Goal: Task Accomplishment & Management: Use online tool/utility

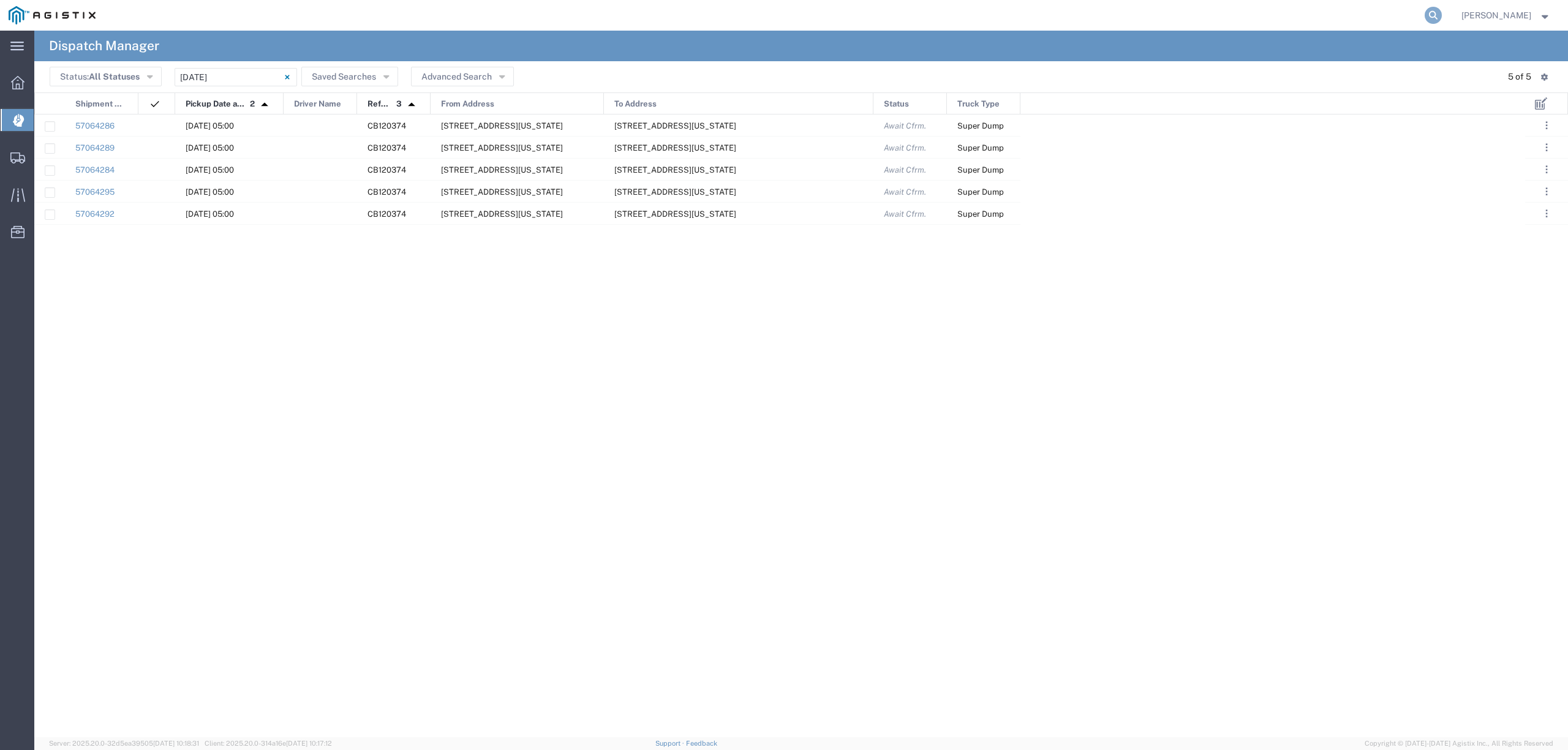
click at [1442, 10] on icon at bounding box center [1433, 15] width 17 height 17
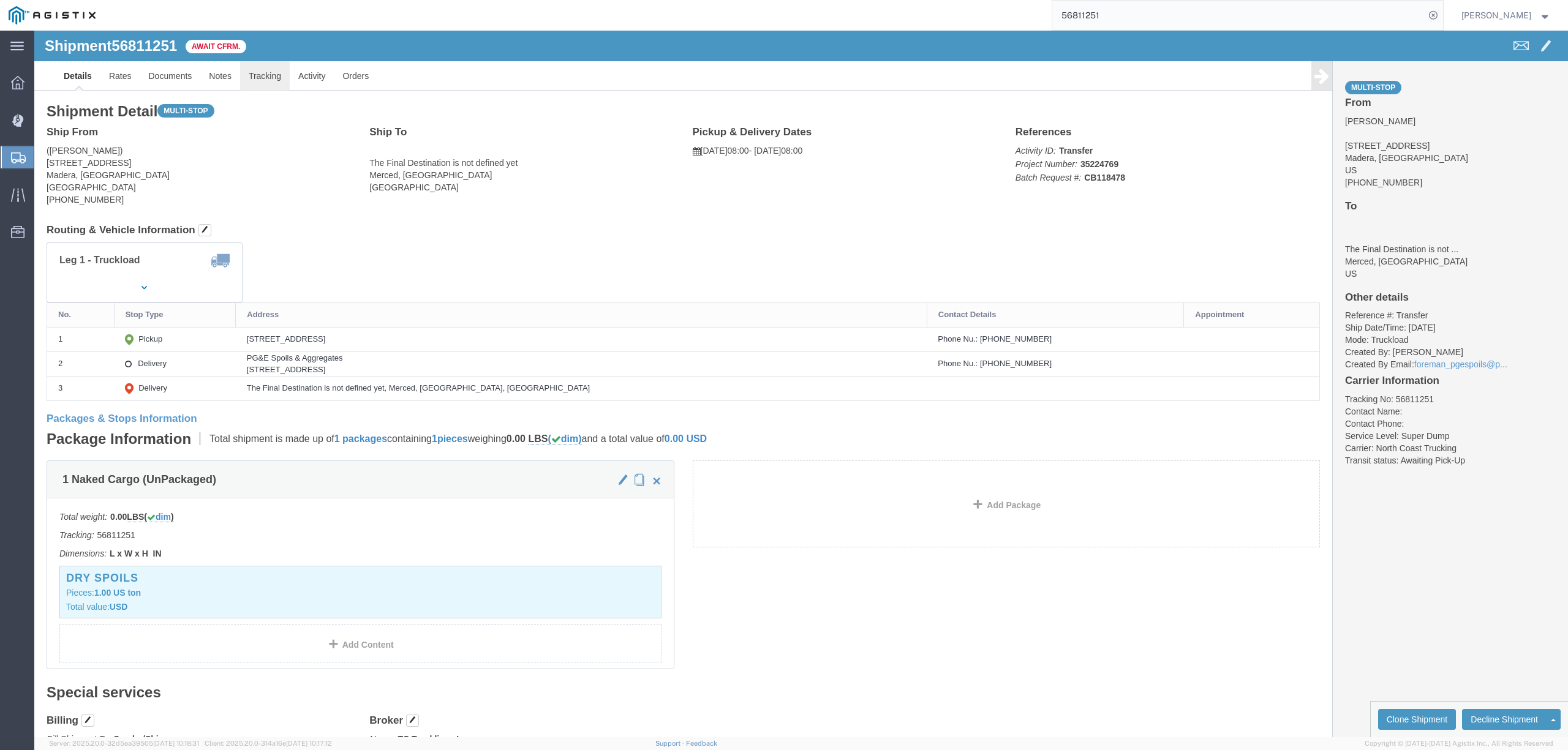
click link "Tracking"
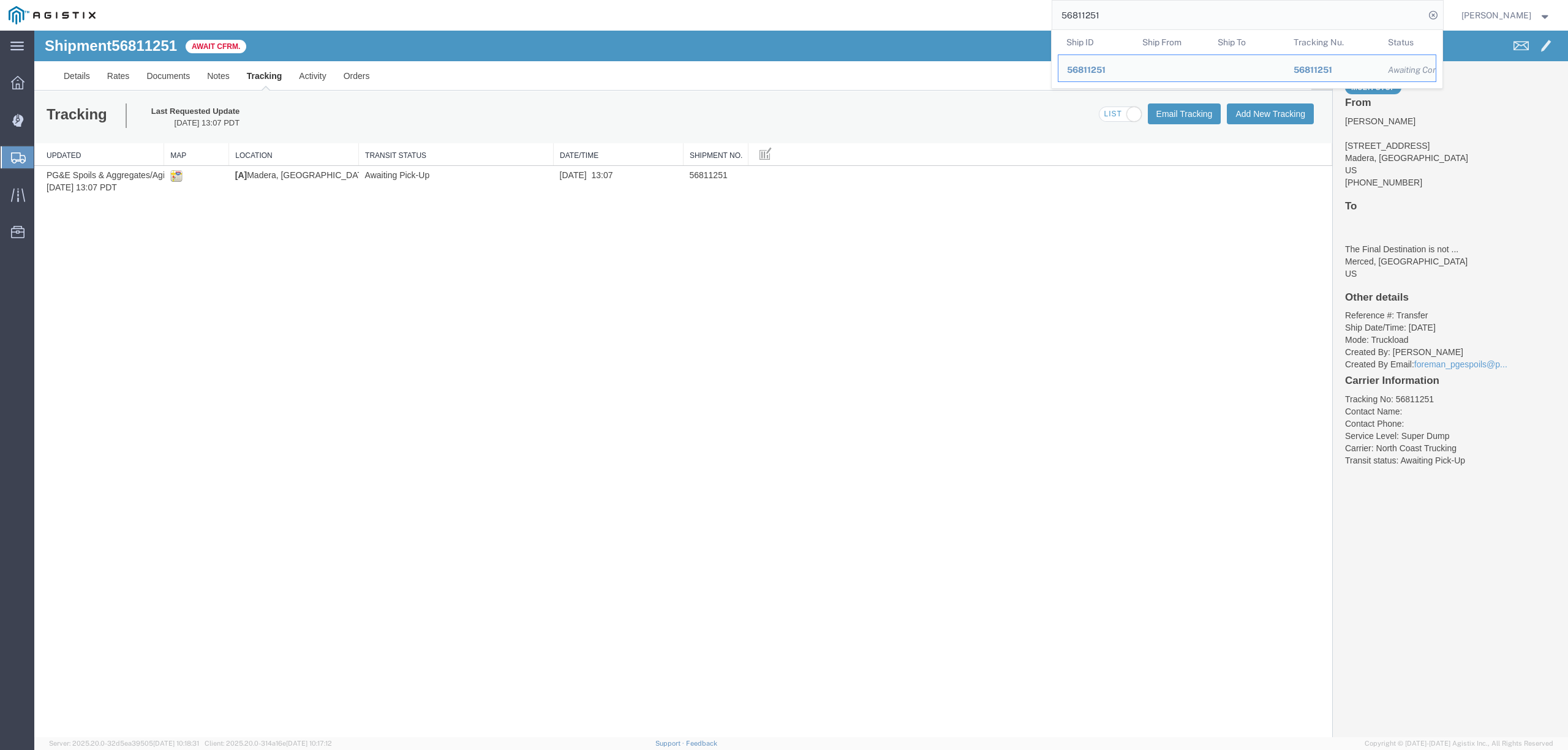
click at [1106, 16] on input "56811251" at bounding box center [1238, 16] width 372 height 30
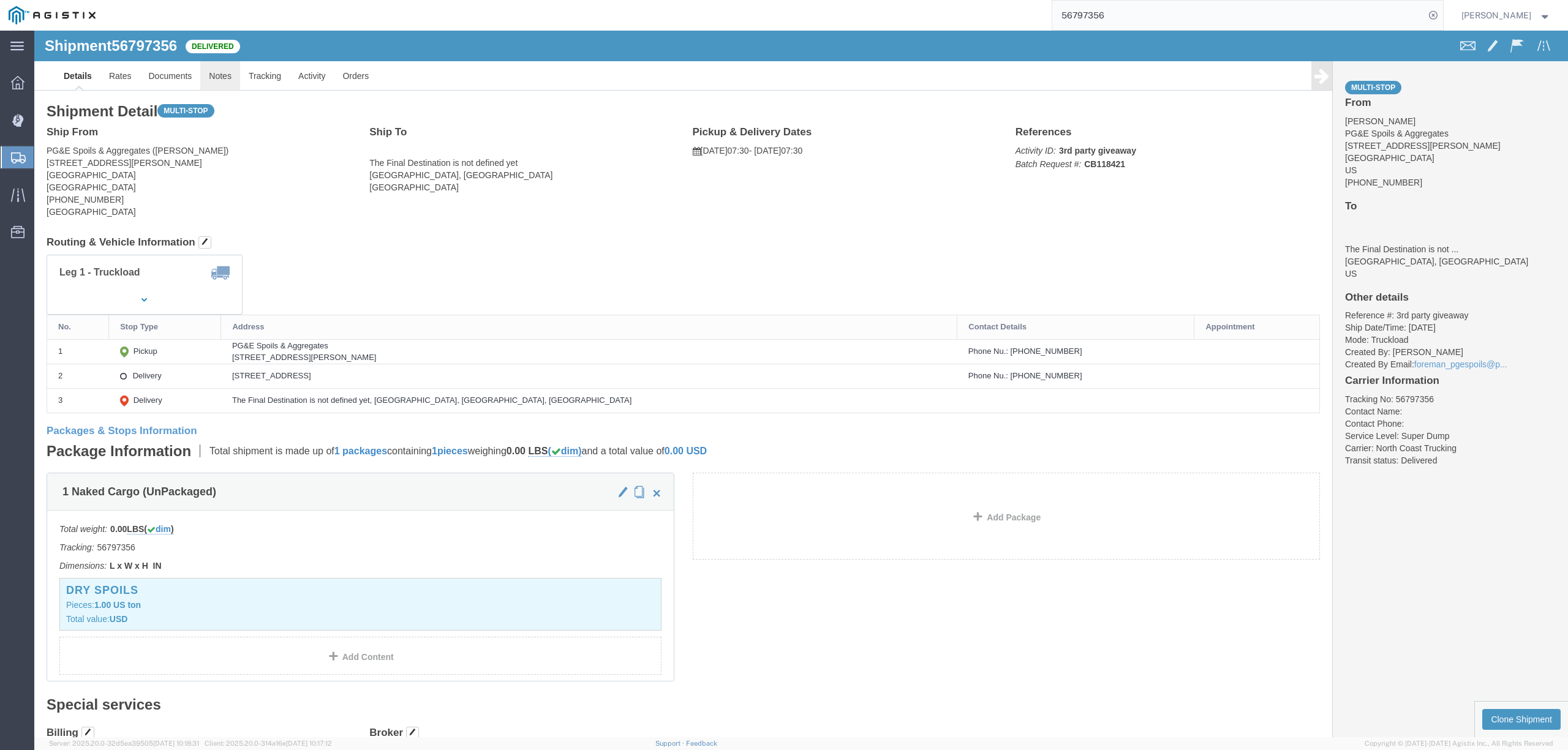
click link "Notes"
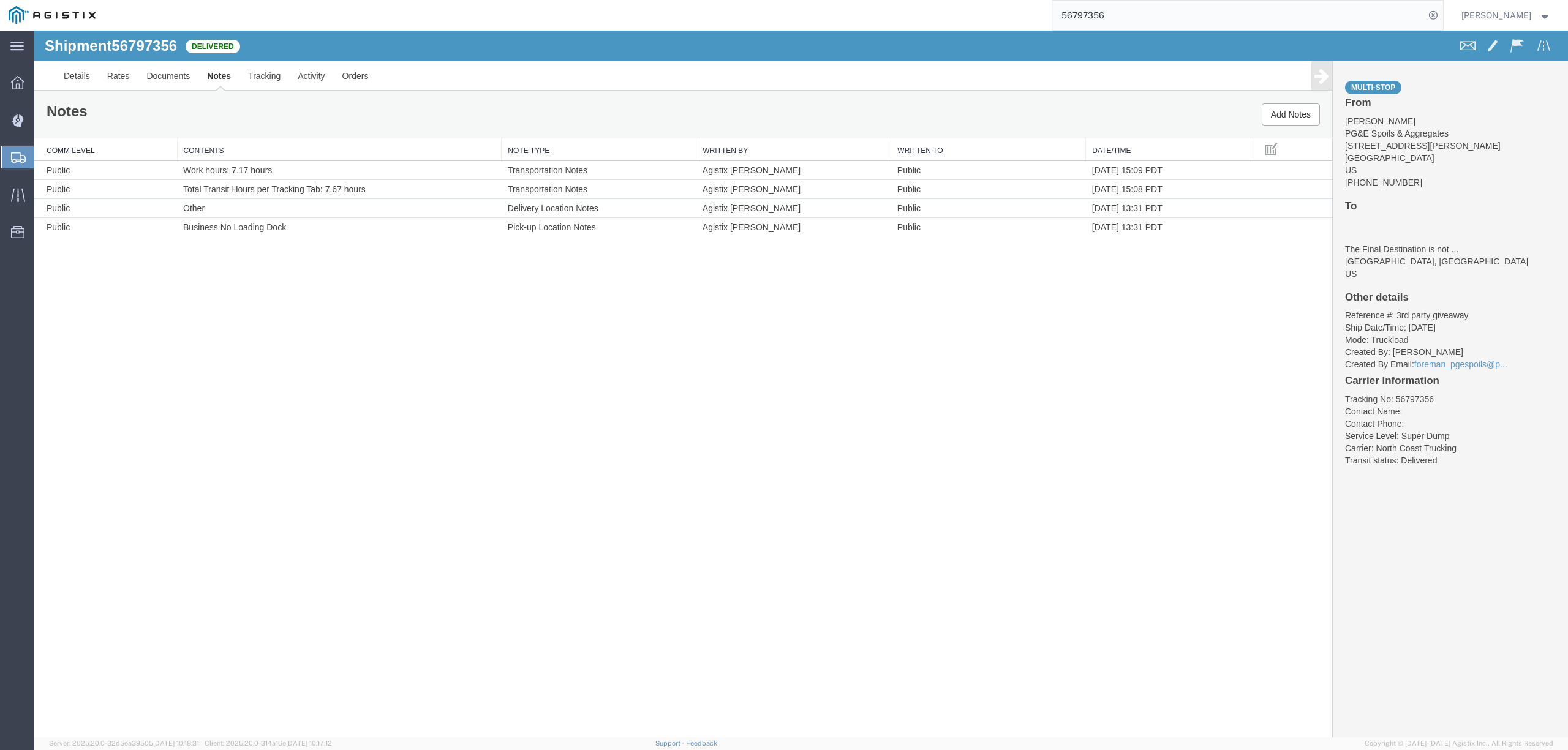
click at [1105, 23] on input "56797356" at bounding box center [1238, 16] width 372 height 30
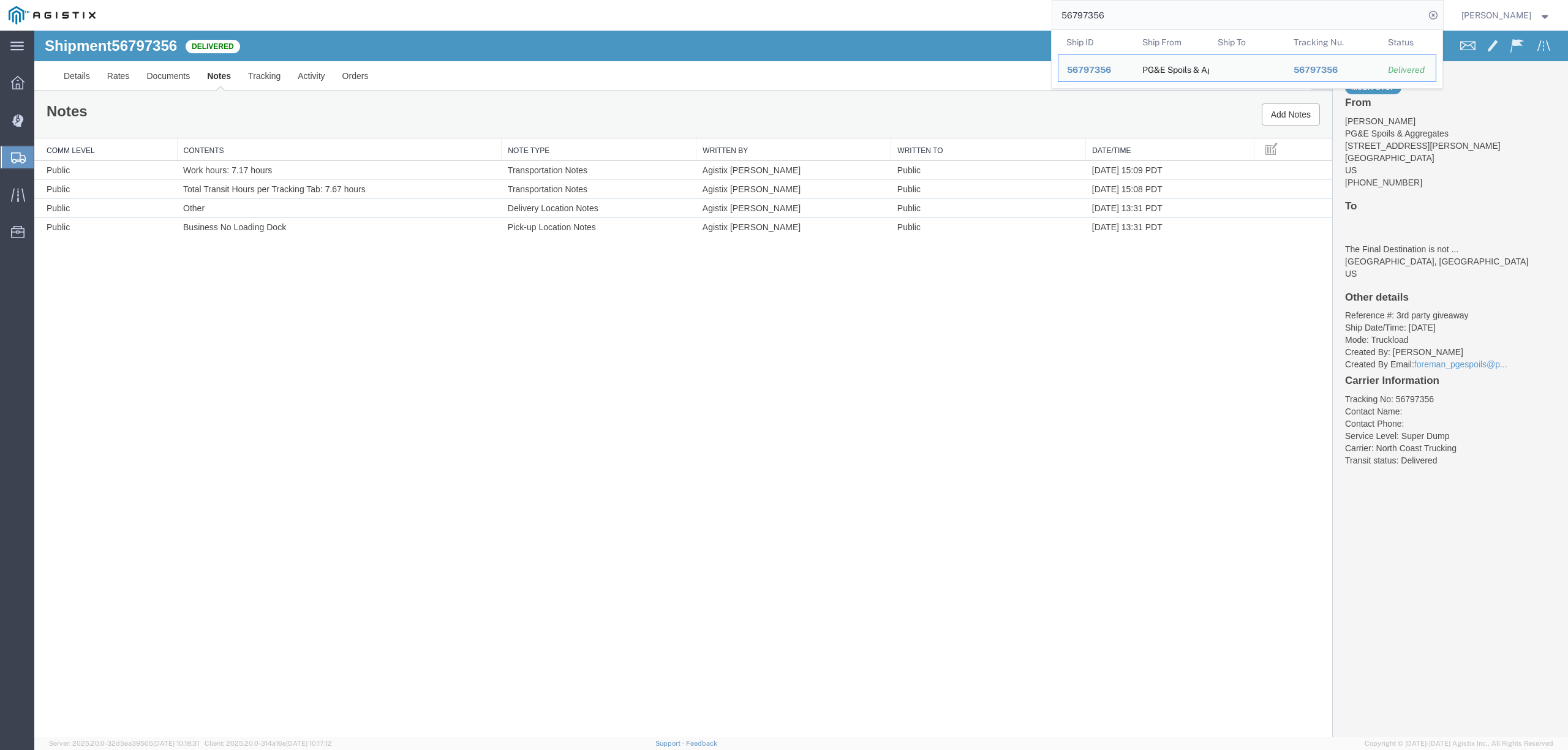
click at [1105, 23] on input "56797356" at bounding box center [1238, 16] width 372 height 30
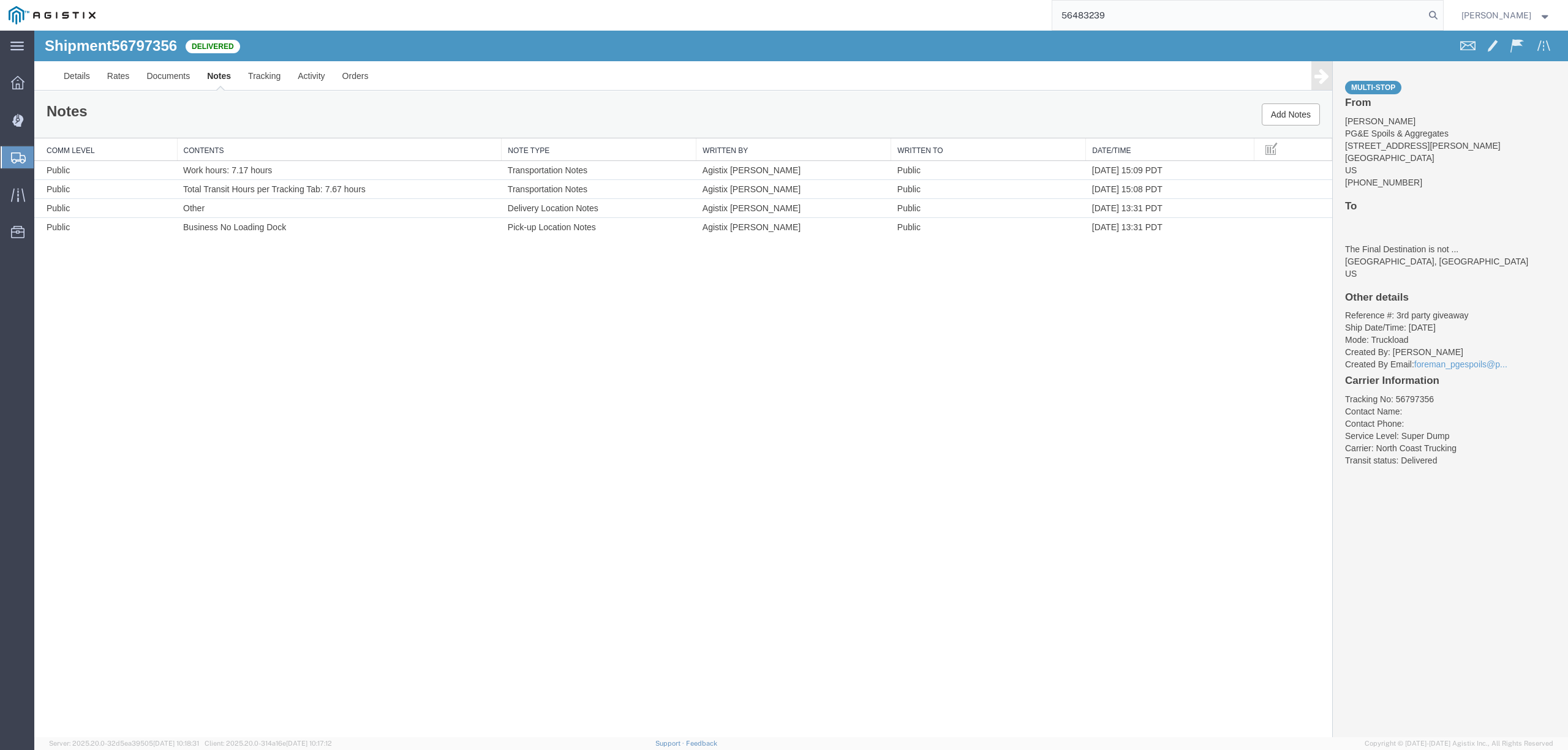
type input "56483239"
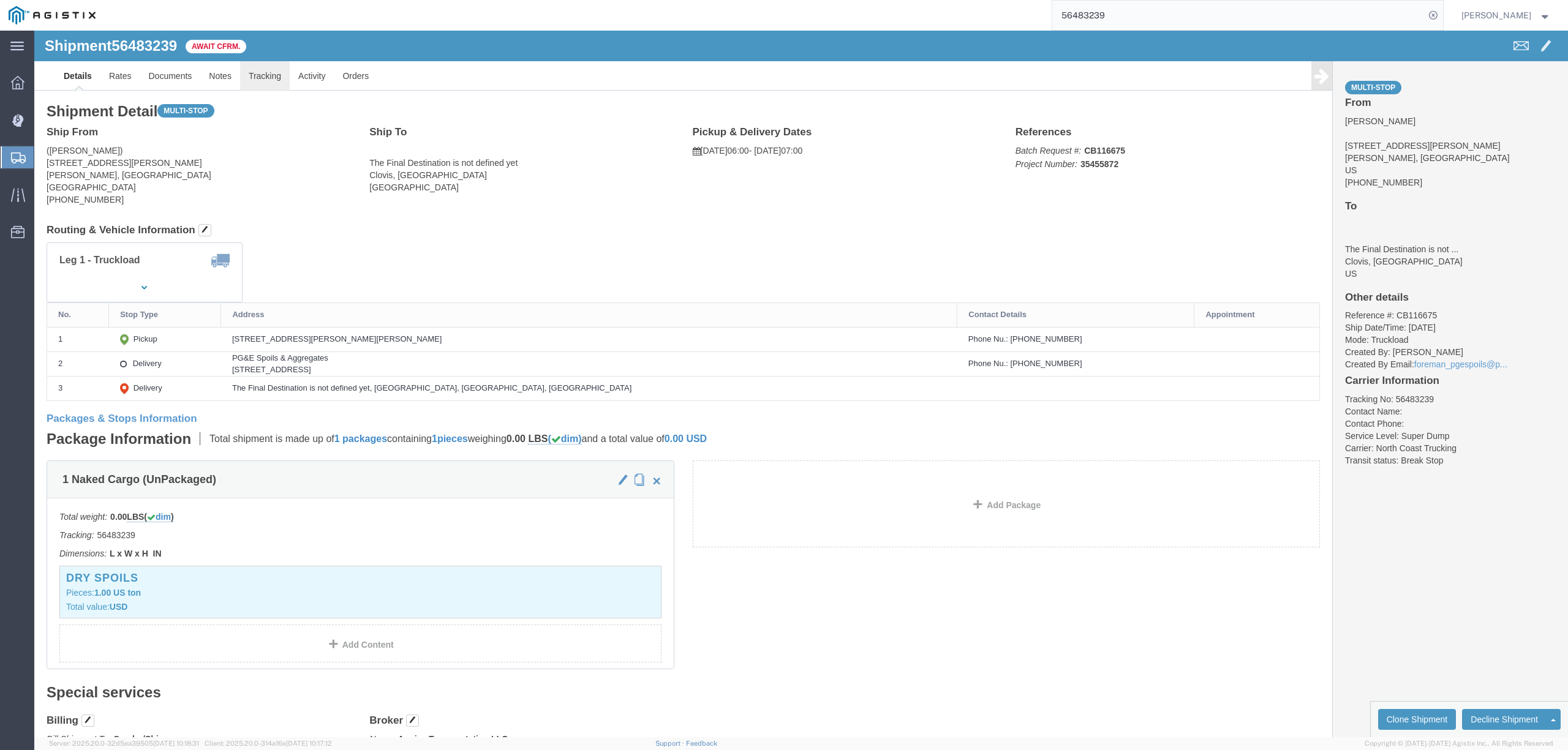
click link "Tracking"
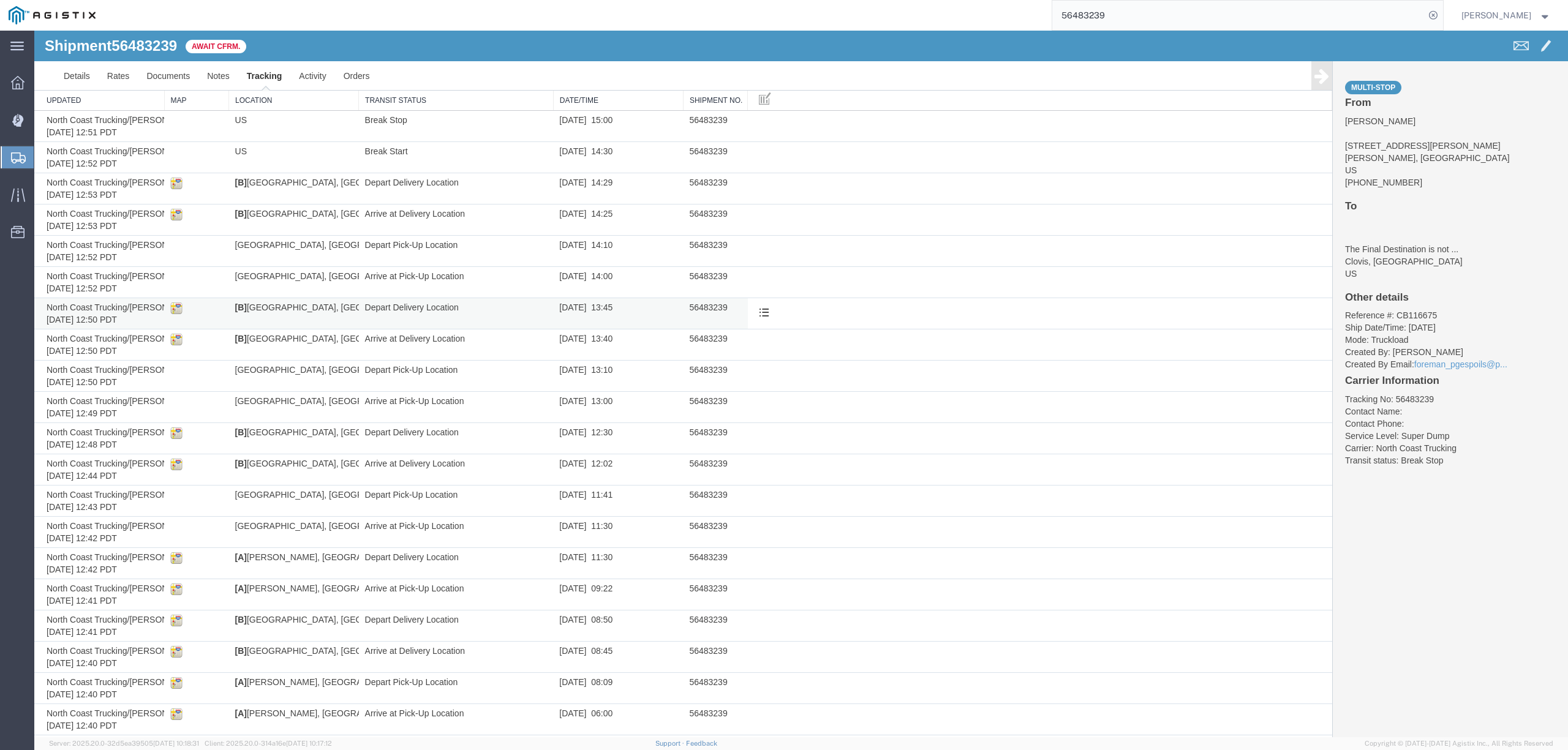
scroll to position [19, 0]
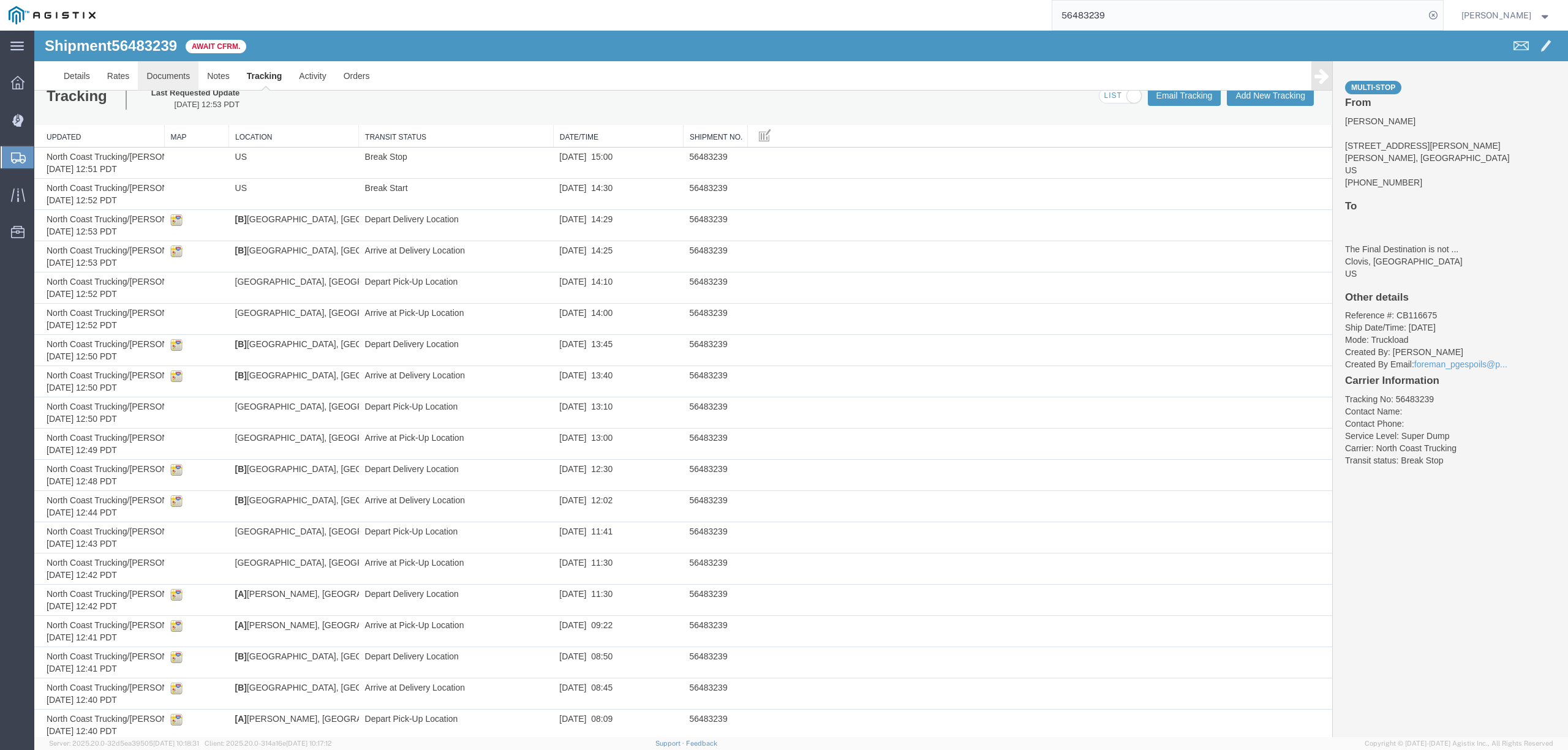
click at [185, 79] on link "Documents" at bounding box center [169, 76] width 61 height 30
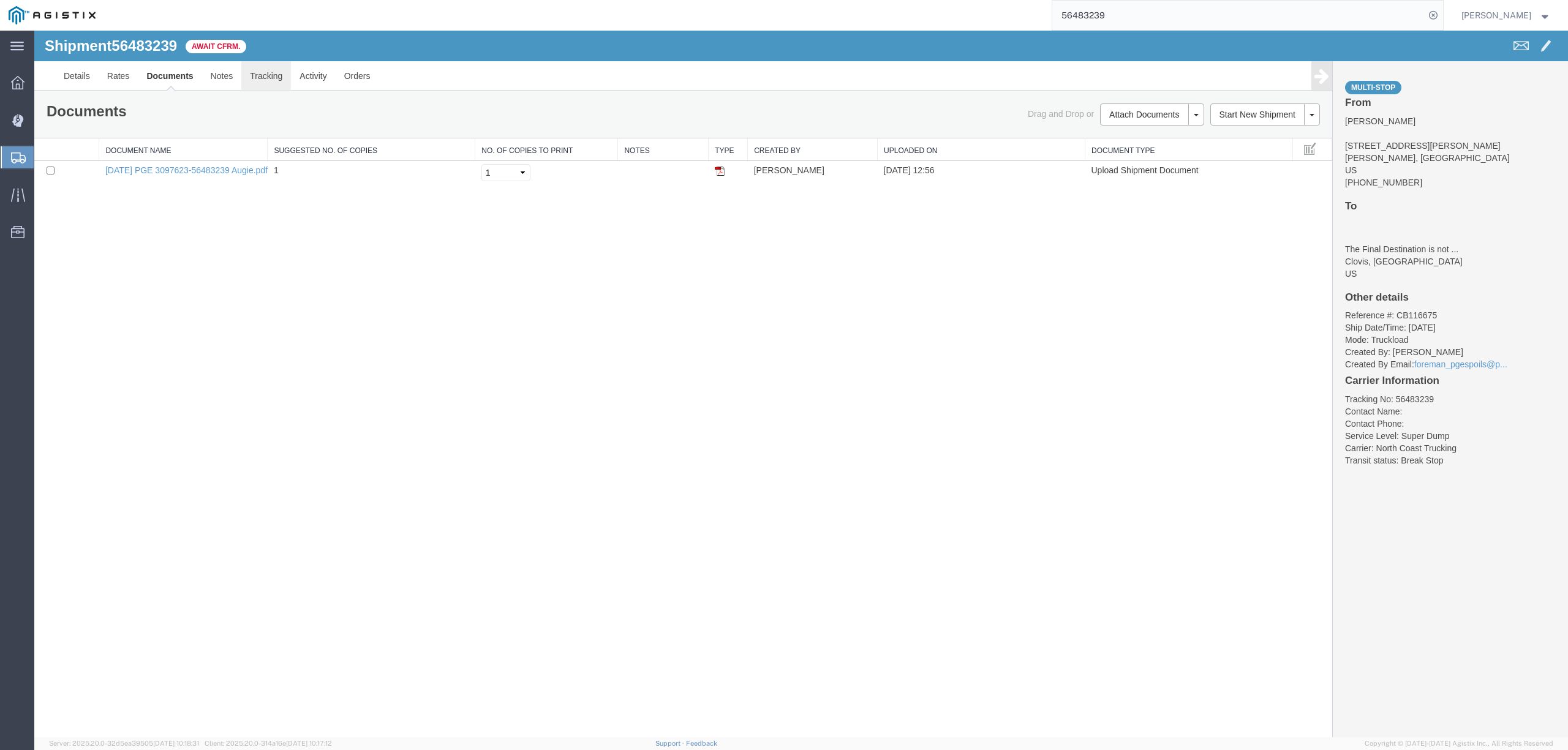
click at [265, 89] on link "Tracking" at bounding box center [266, 76] width 50 height 30
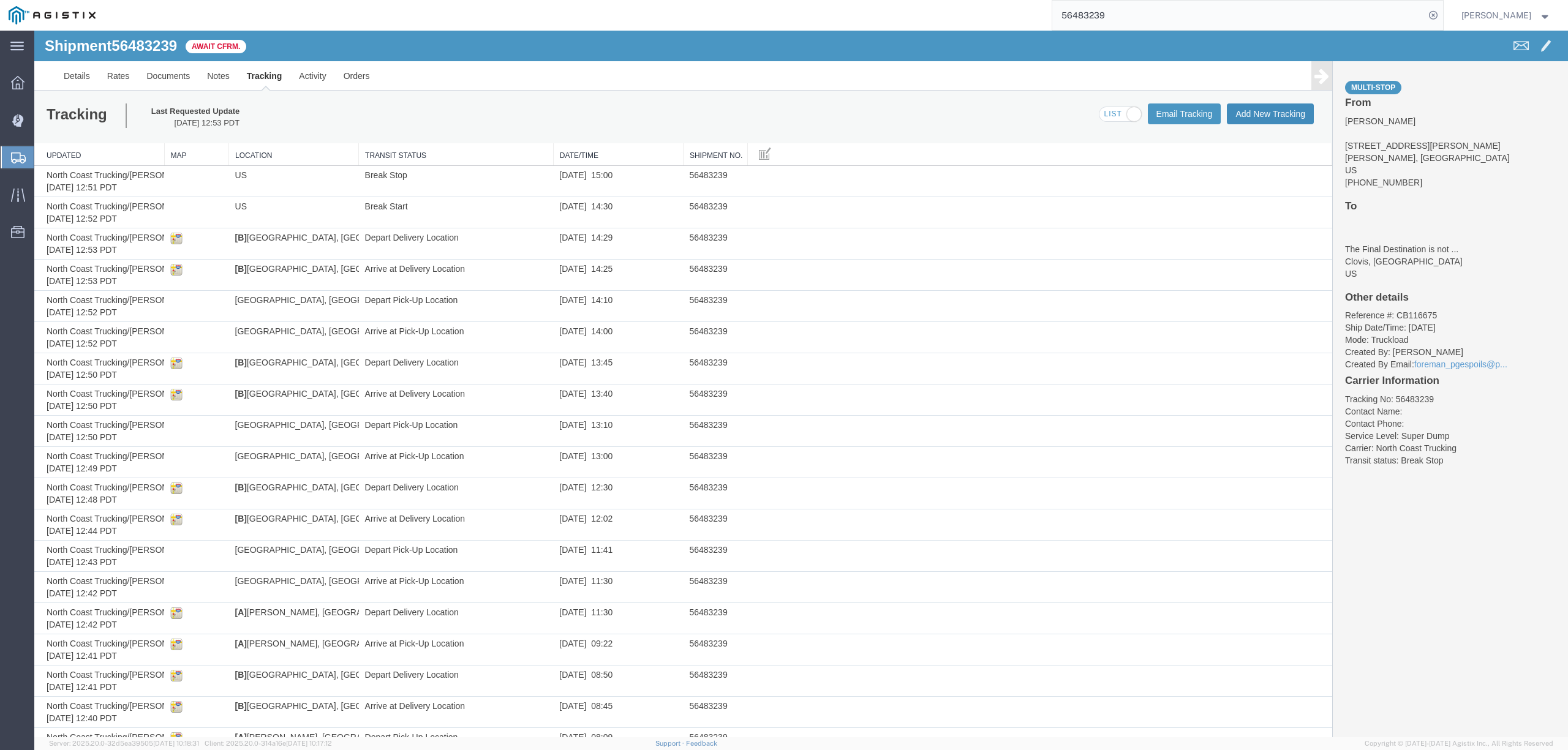
click at [1253, 114] on button "Add New Tracking" at bounding box center [1270, 114] width 87 height 21
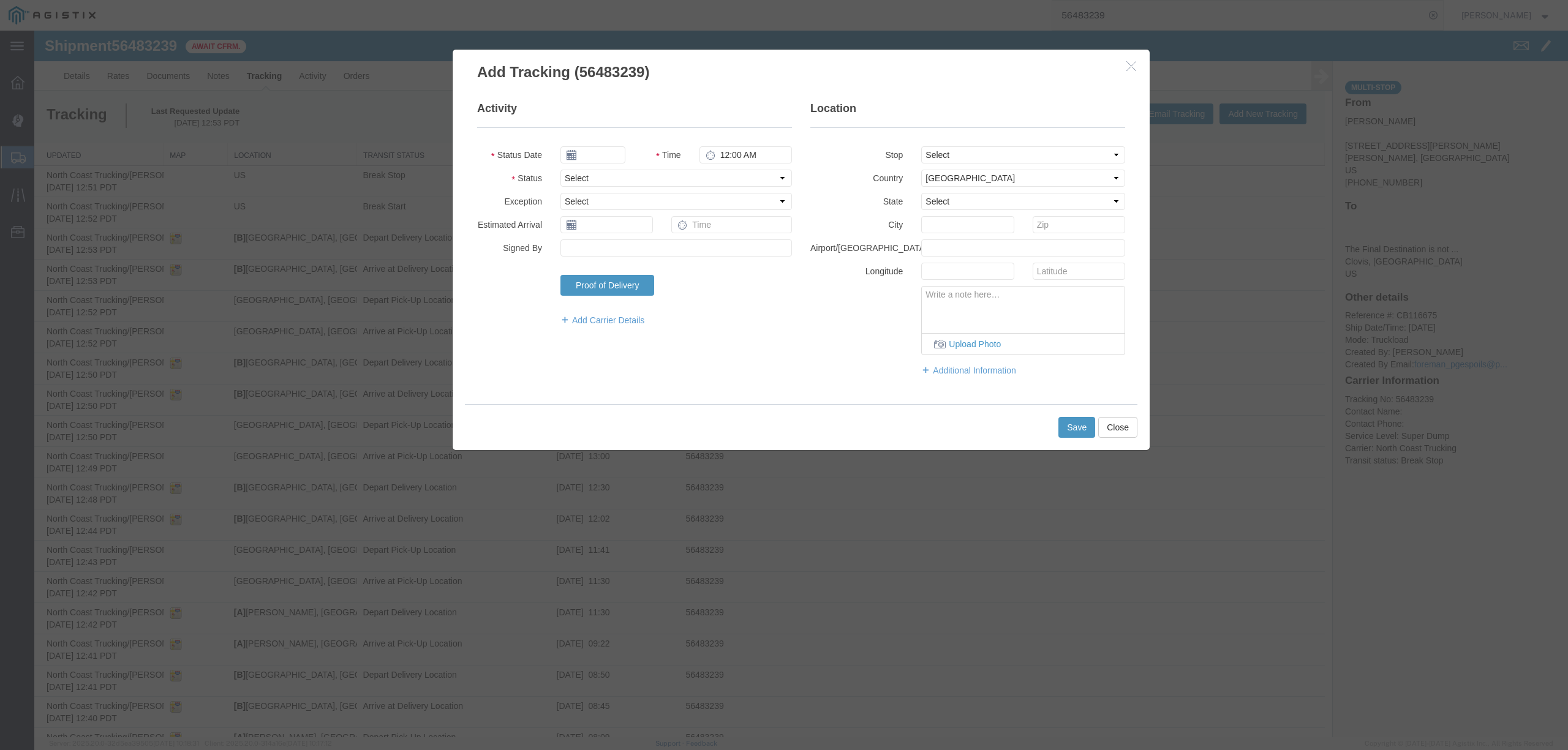
type input "10/08/2025"
type input "1:00 PM"
click at [596, 151] on input "10/08/2025" at bounding box center [593, 154] width 65 height 17
click at [570, 172] on th at bounding box center [570, 177] width 19 height 19
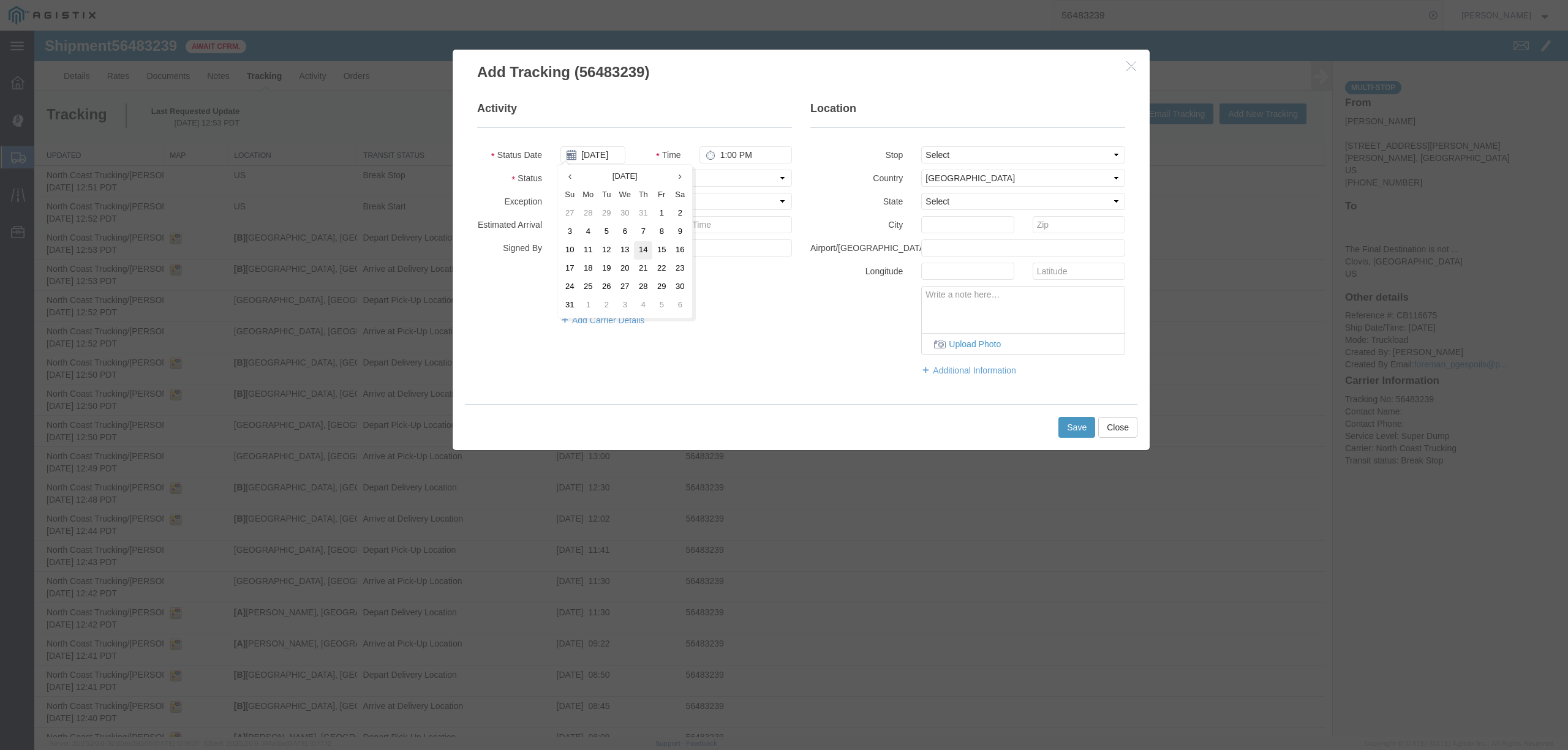
click at [645, 248] on td "14" at bounding box center [643, 250] width 19 height 19
type input "08/14/2025"
click at [718, 154] on input "1:00 PM" at bounding box center [746, 154] width 93 height 17
type input "3:41 PM"
click at [711, 180] on select "Select Arrival Notice Available Arrival Notice Imported Arrive at Delivery Loca…" at bounding box center [677, 177] width 232 height 17
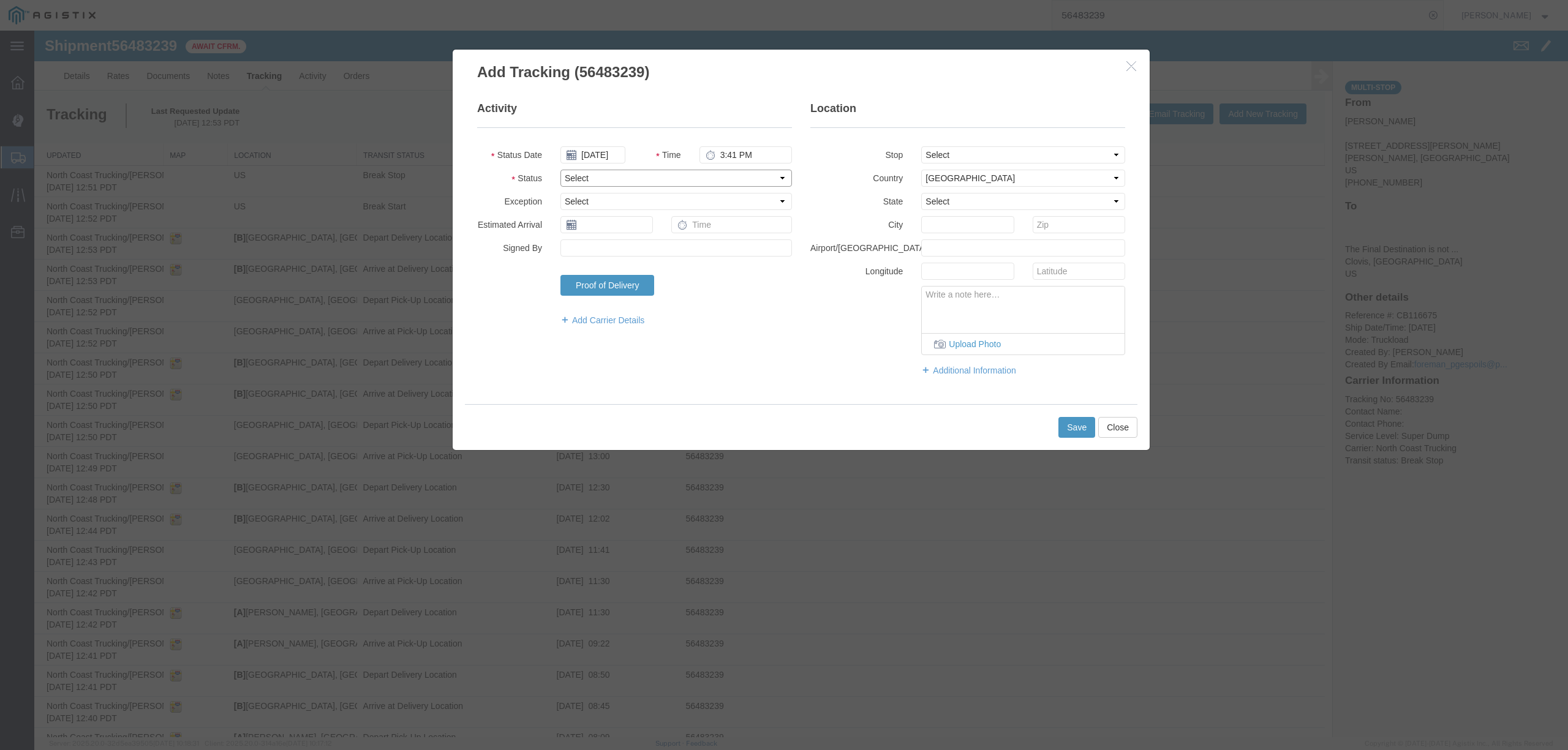
select select "DELIVRED"
click at [561, 169] on select "Select Arrival Notice Available Arrival Notice Imported Arrive at Delivery Loca…" at bounding box center [677, 177] width 232 height 17
click at [973, 155] on select "Select From: 3930 De Wolf Ave, Sangar, CA, US Stop 2: 308 W Alluvial Ave, Clovi…" at bounding box center [1023, 154] width 204 height 17
select select "{"pickupDeliveryInfoId": "122253956","pickupOrDelivery": "P","stopNum": "1","lo…"
click at [921, 146] on select "Select From: 3930 De Wolf Ave, Sangar, CA, US Stop 2: 308 W Alluvial Ave, Clovi…" at bounding box center [1023, 154] width 204 height 17
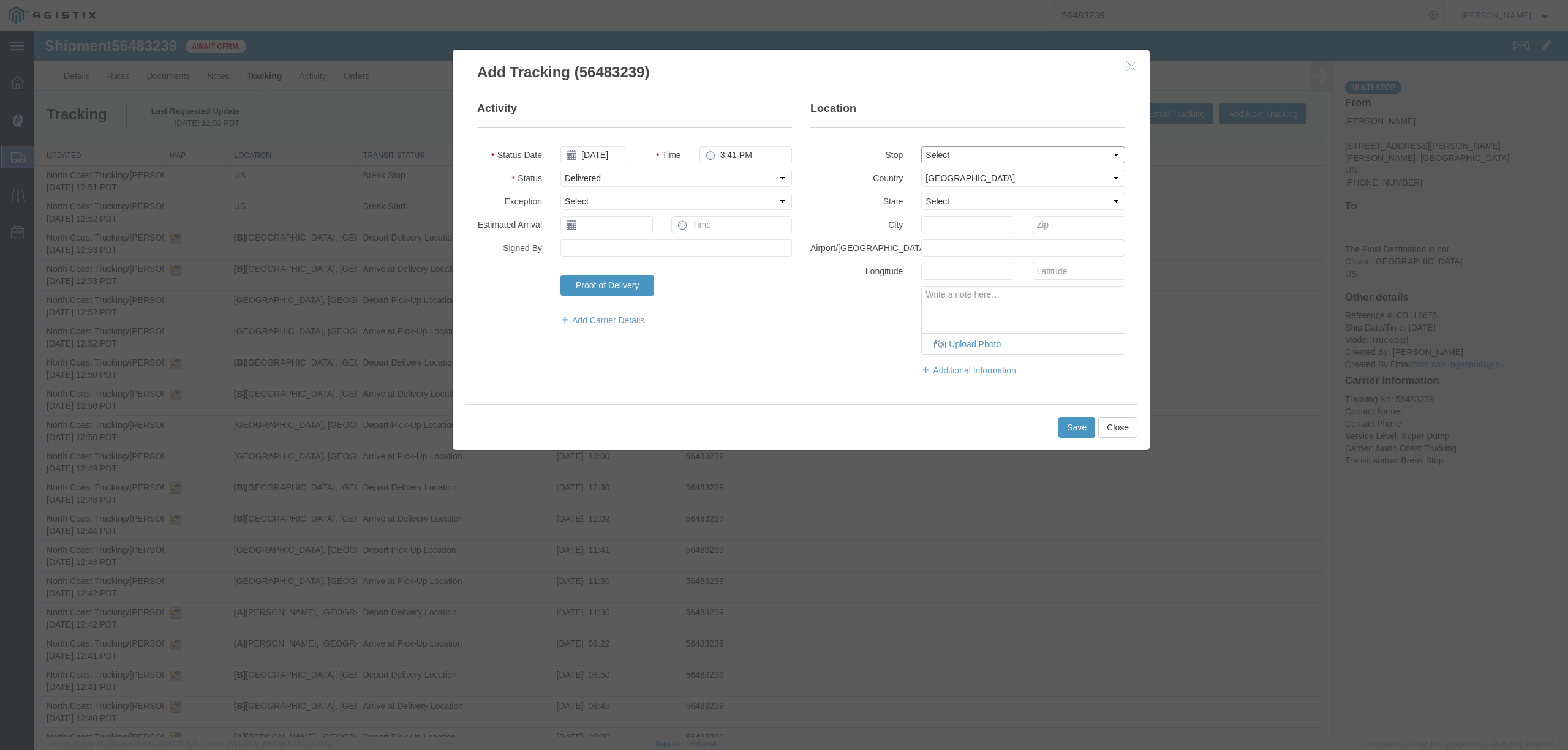
select select "CA"
type input "Sangar"
click at [1068, 429] on button "Save" at bounding box center [1076, 428] width 36 height 21
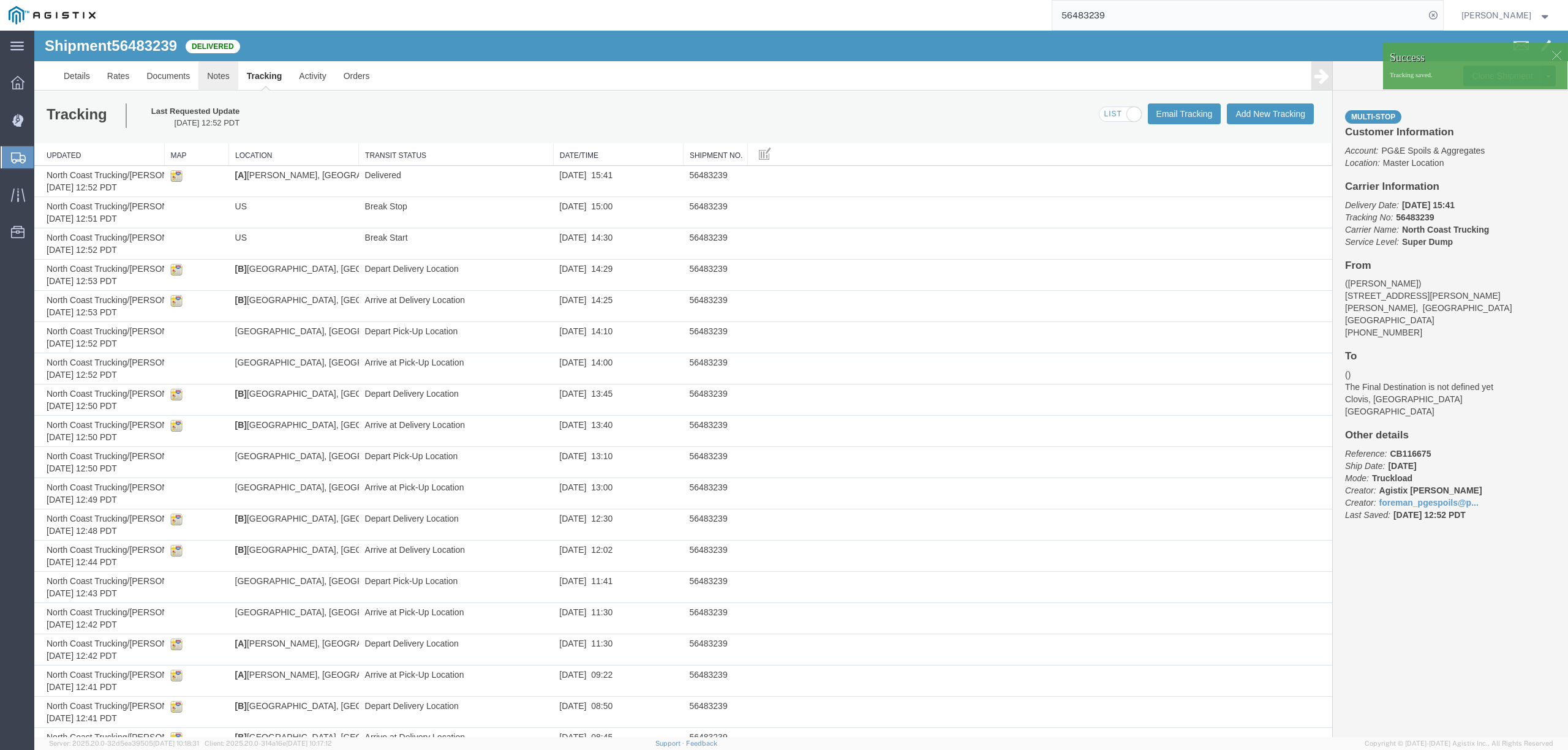
click at [222, 82] on link "Notes" at bounding box center [218, 76] width 40 height 30
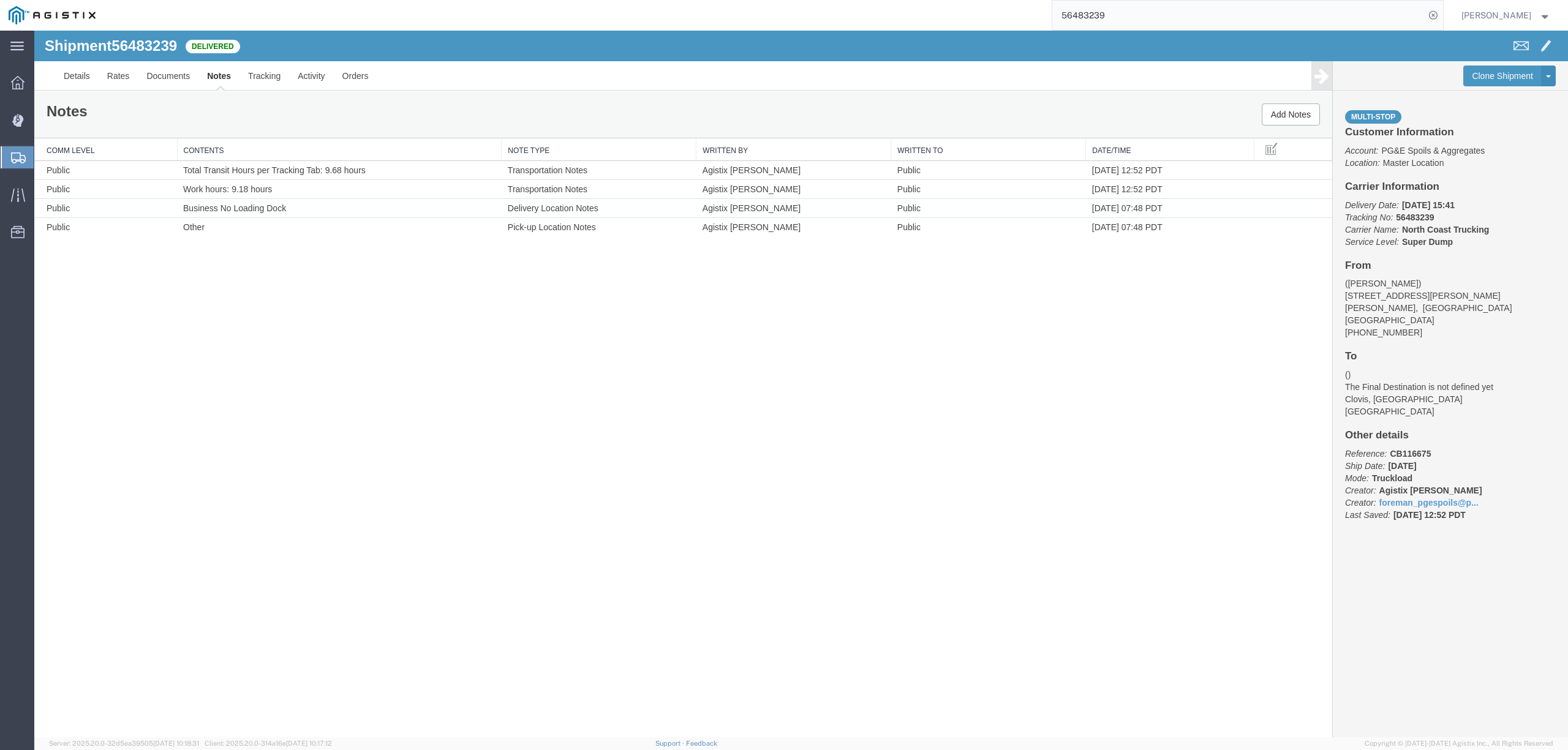
click at [1101, 11] on input "56483239" at bounding box center [1238, 16] width 372 height 30
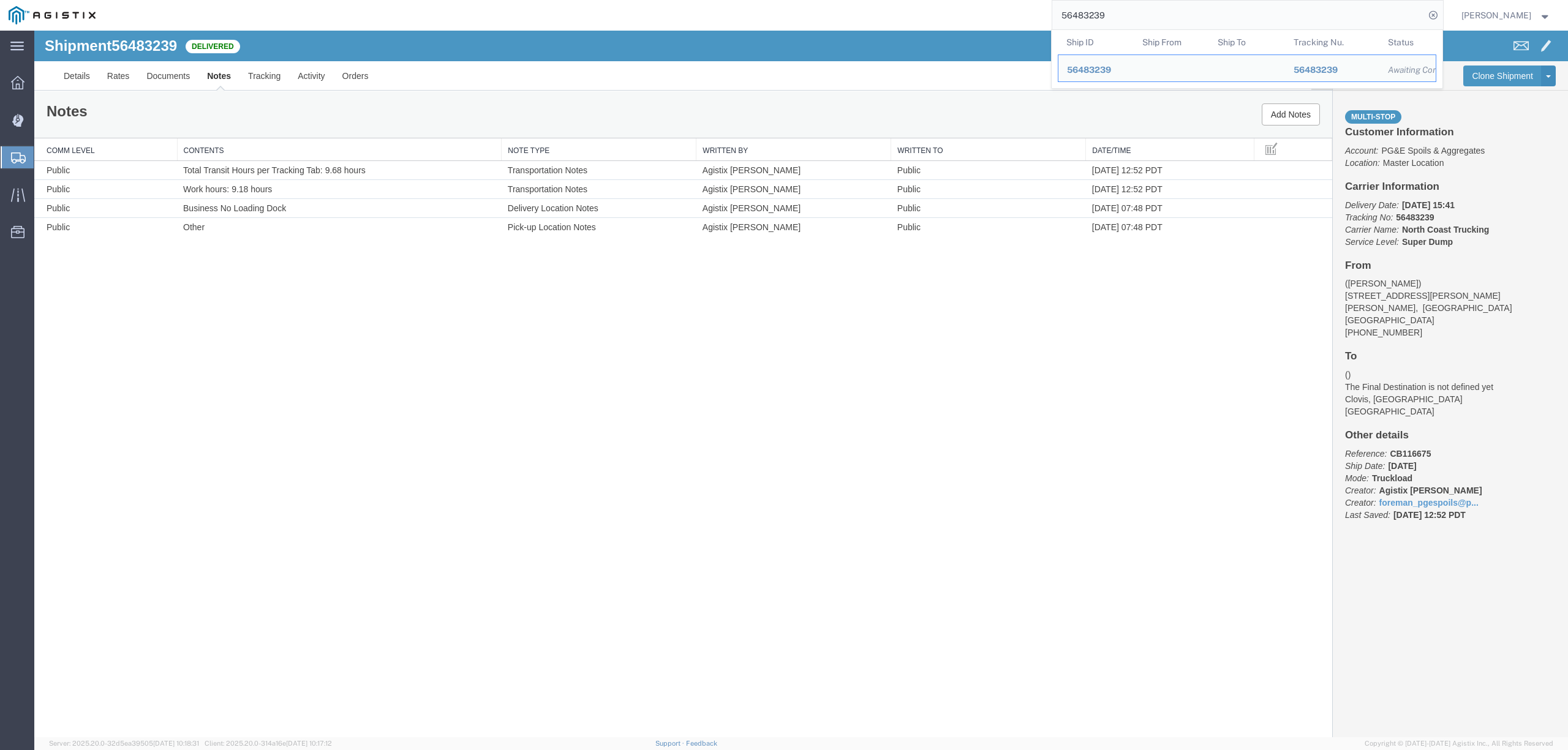
click at [1101, 11] on input "56483239" at bounding box center [1238, 16] width 372 height 30
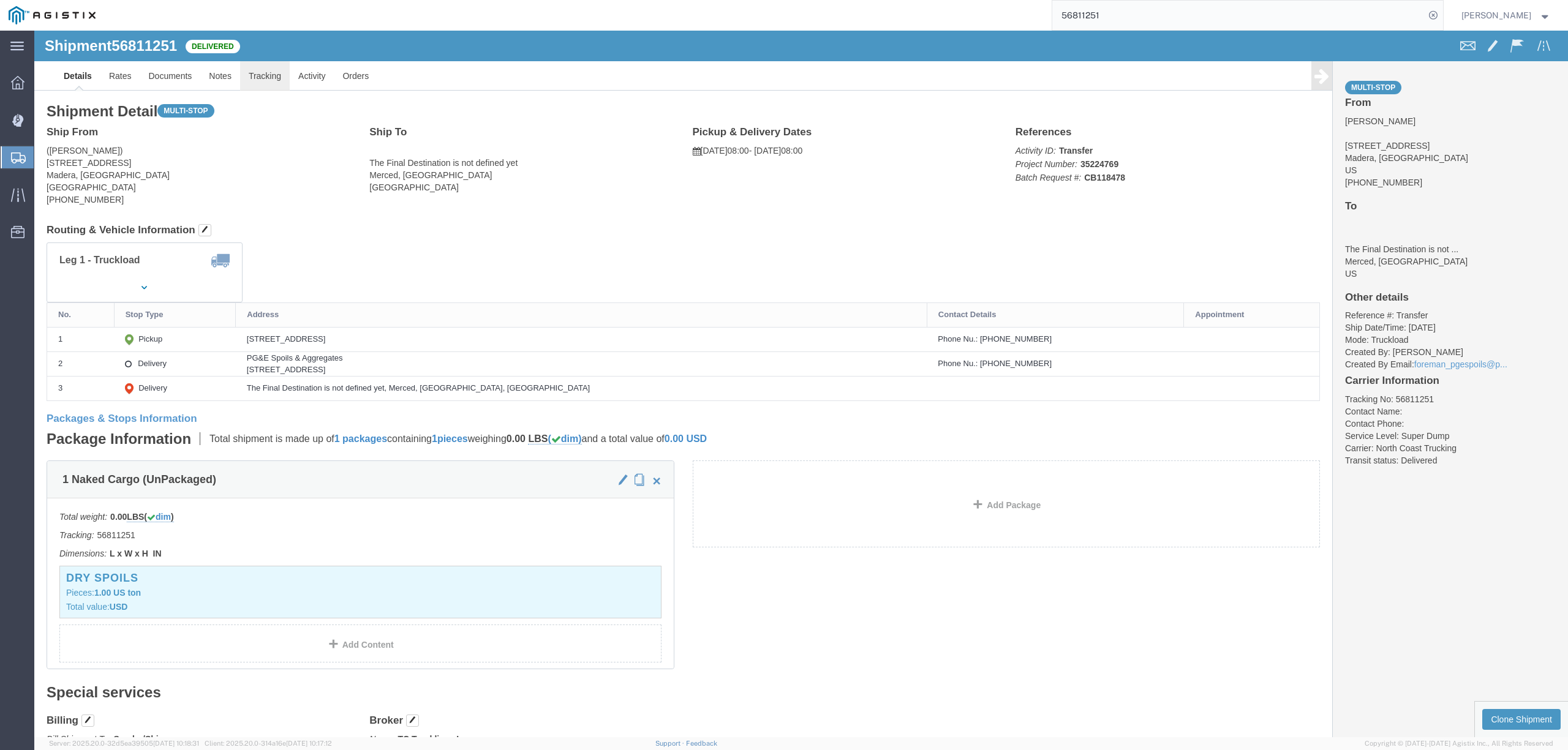
click link "Tracking"
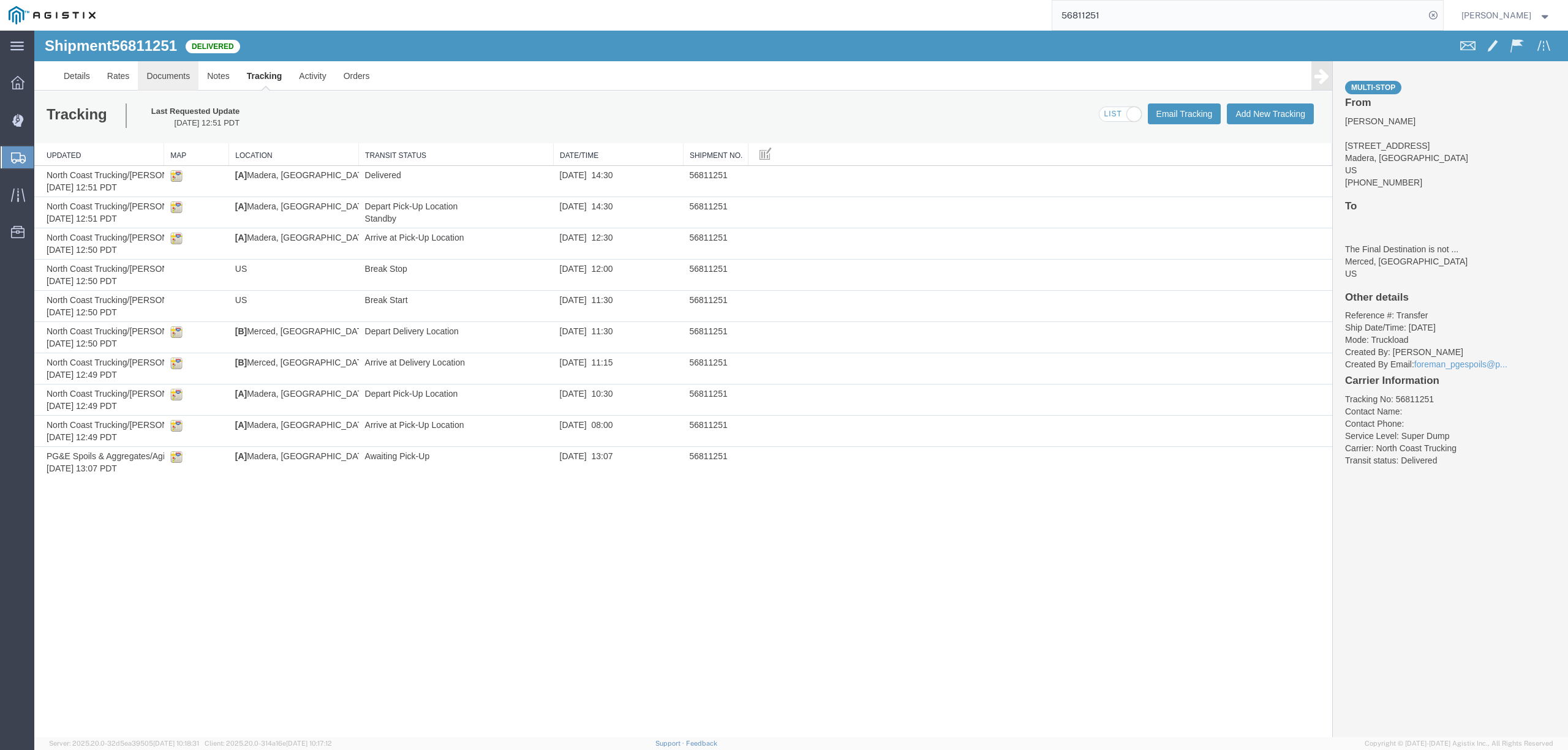
click at [169, 71] on link "Documents" at bounding box center [169, 76] width 61 height 30
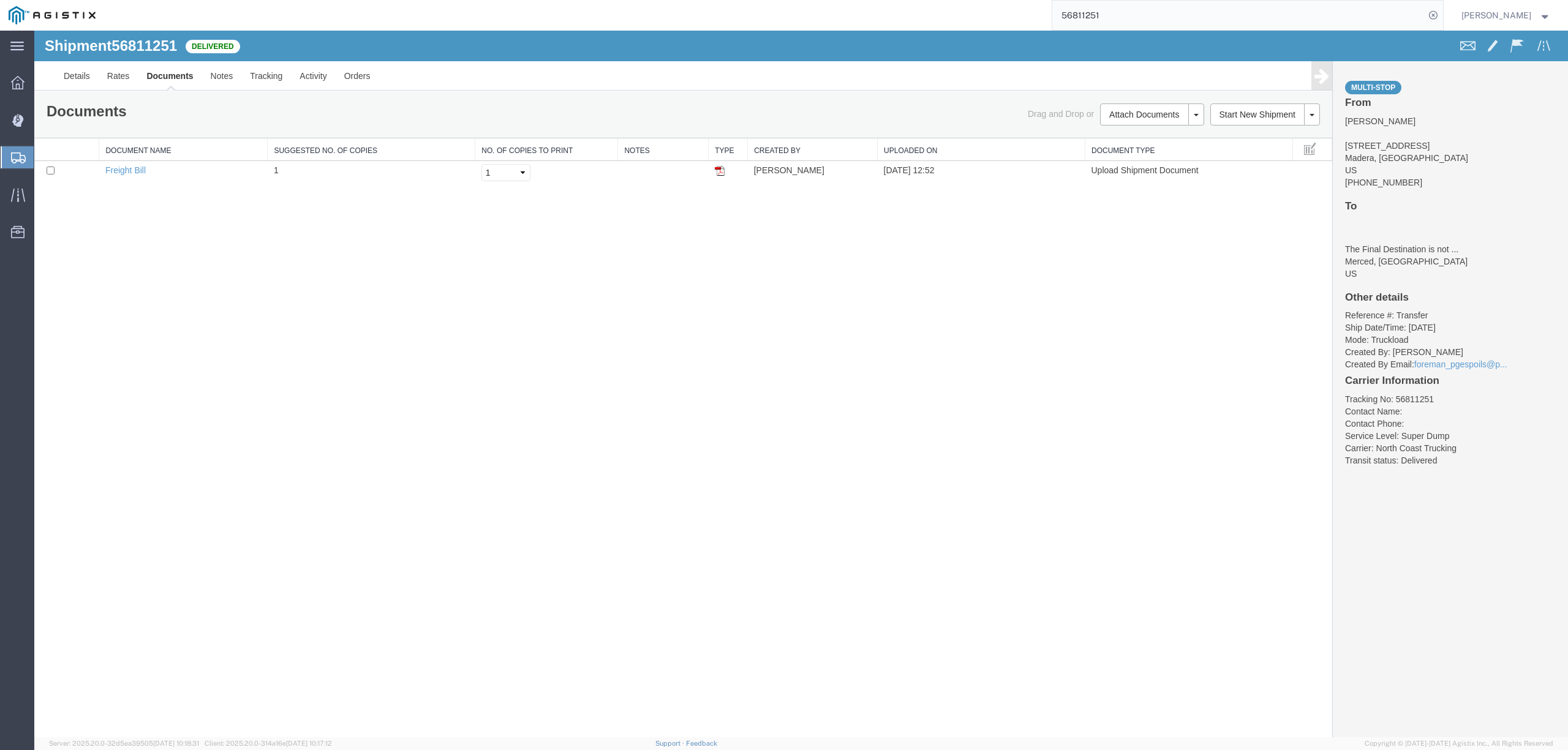
click at [1085, 16] on input "56811251" at bounding box center [1238, 16] width 372 height 30
type input "56813388"
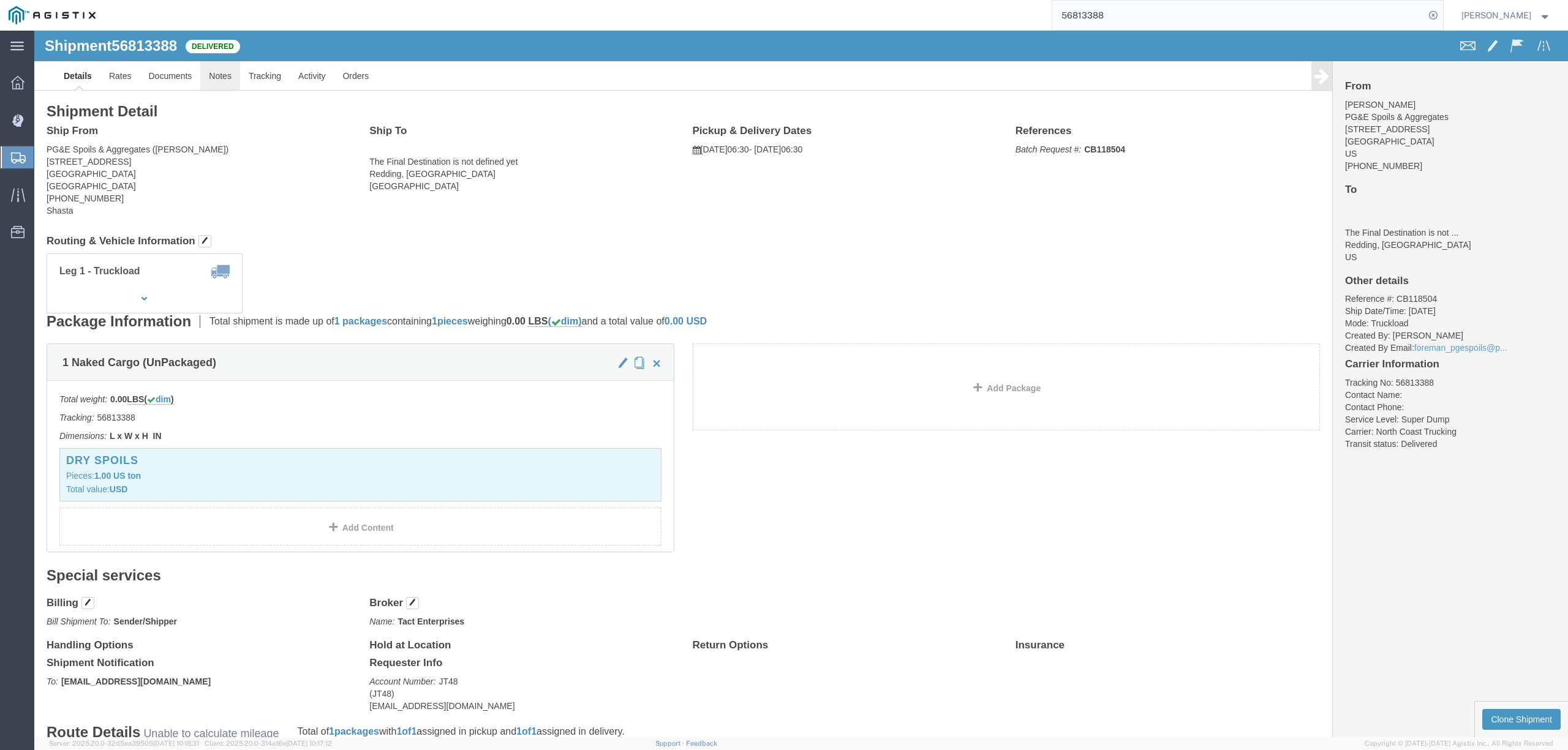
click link "Notes"
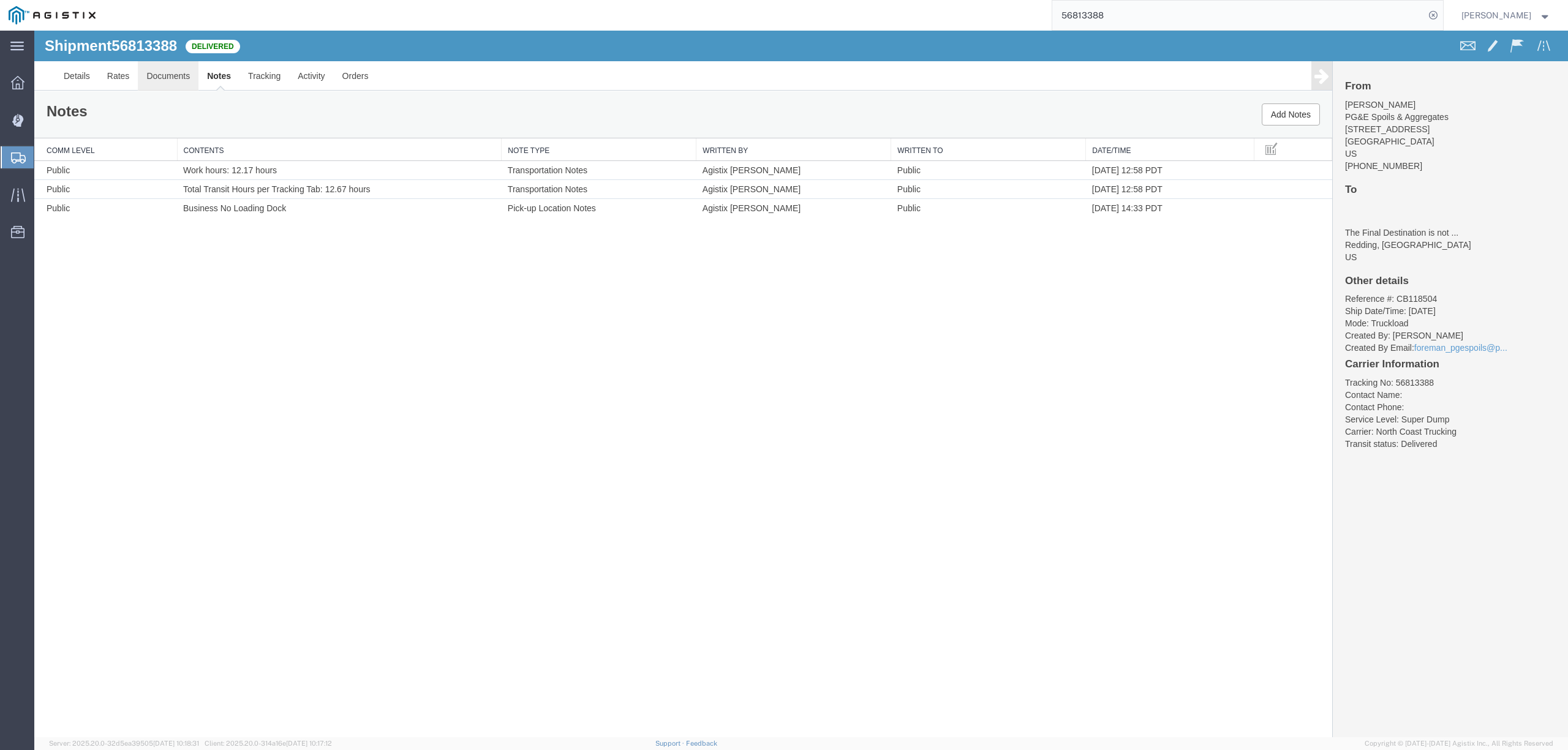
click at [165, 71] on link "Documents" at bounding box center [169, 76] width 61 height 30
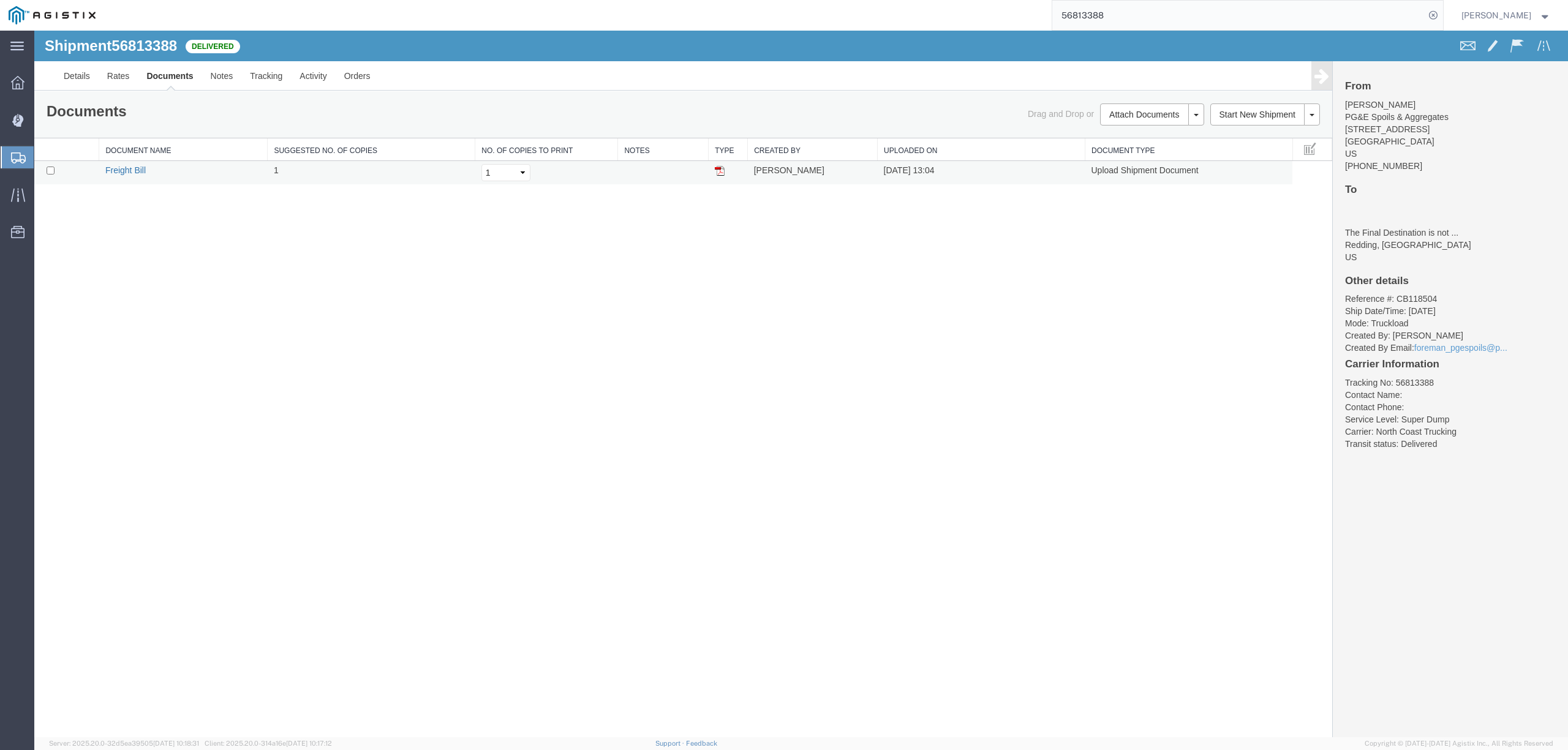
click at [138, 173] on link "Freight Bill" at bounding box center [126, 170] width 40 height 10
click at [52, 170] on input "checkbox" at bounding box center [51, 170] width 8 height 8
checkbox input "true"
click at [1130, 175] on link "Remove Documents" at bounding box center [1150, 172] width 106 height 19
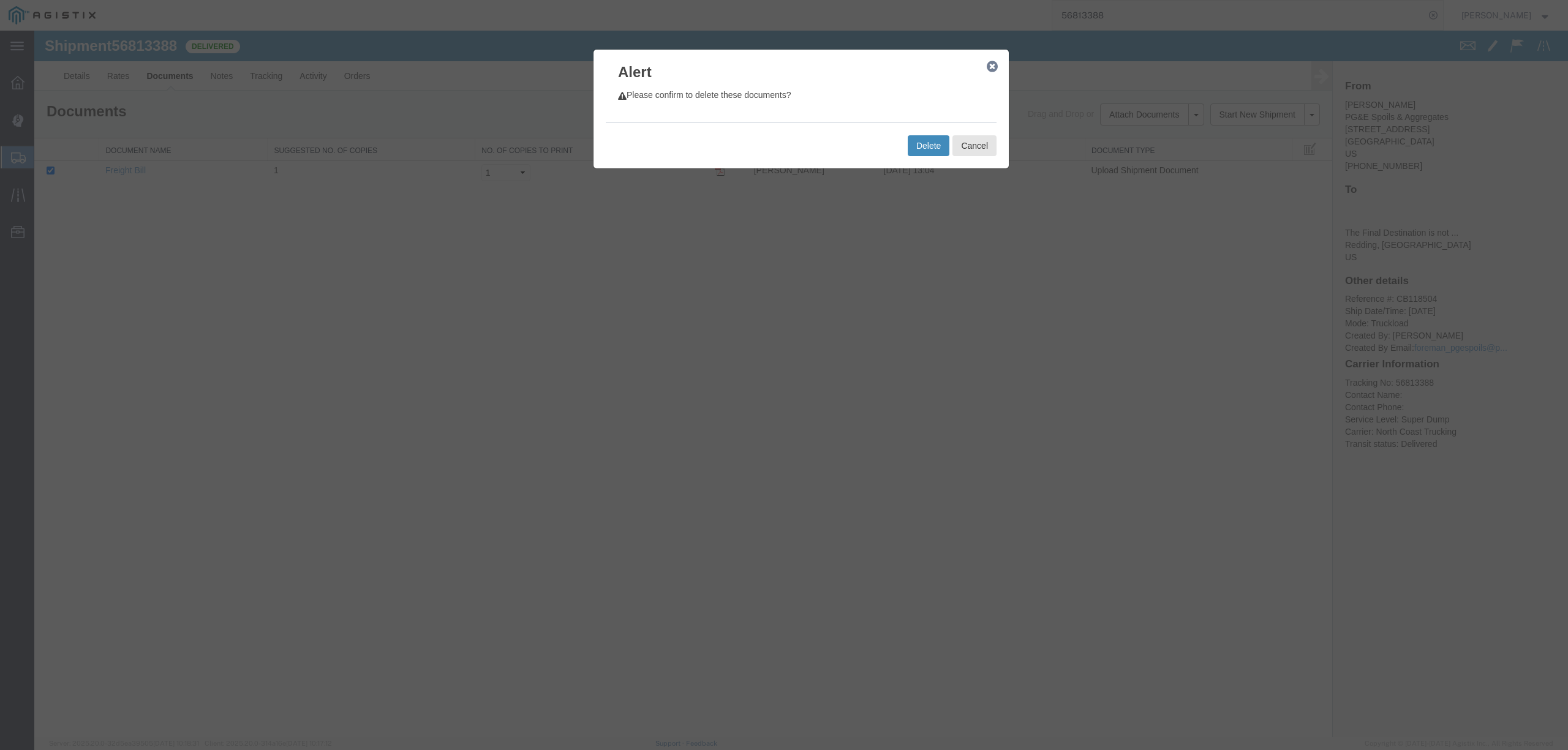
click at [937, 150] on button "Delete" at bounding box center [928, 146] width 42 height 21
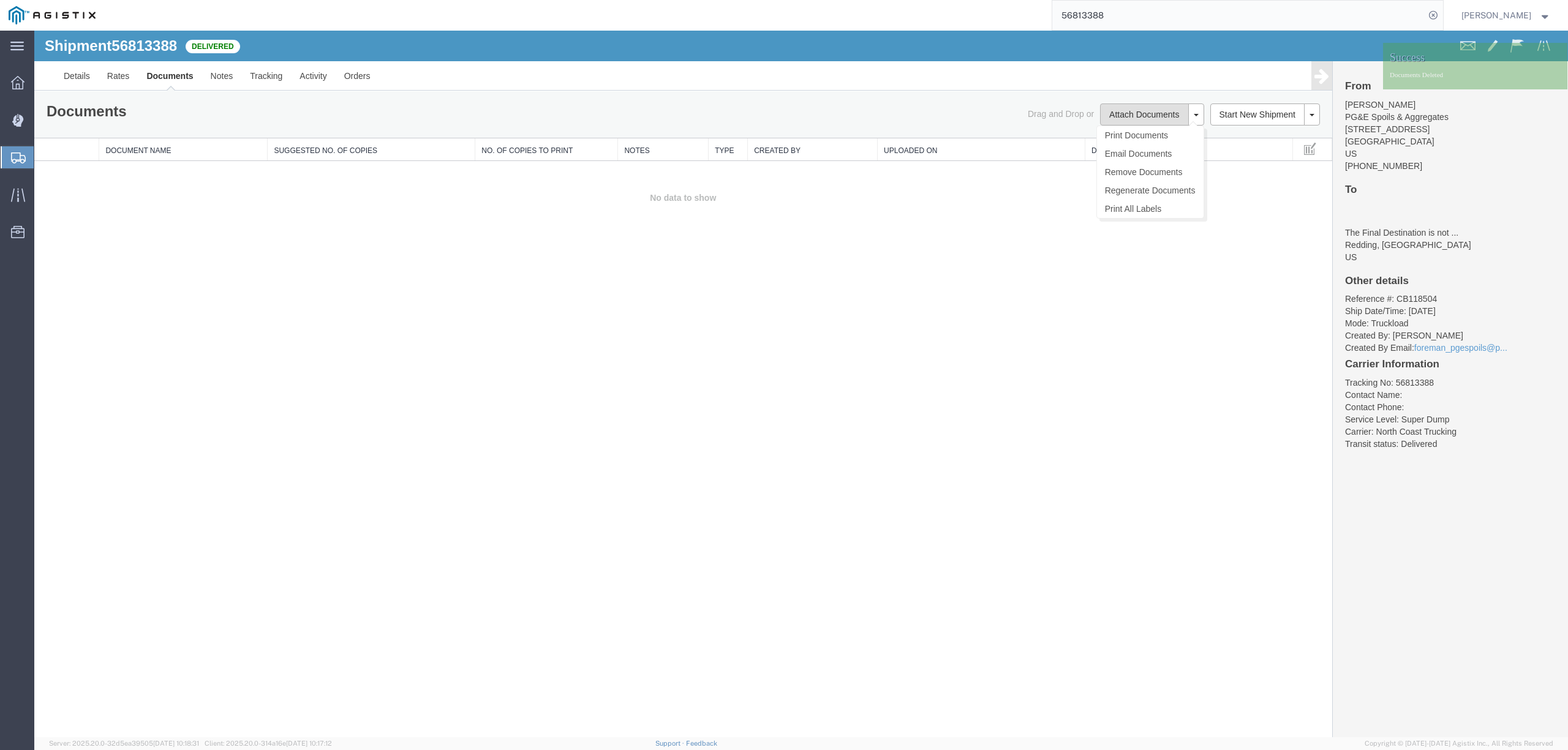
click at [1138, 110] on button "Attach Documents" at bounding box center [1144, 114] width 88 height 22
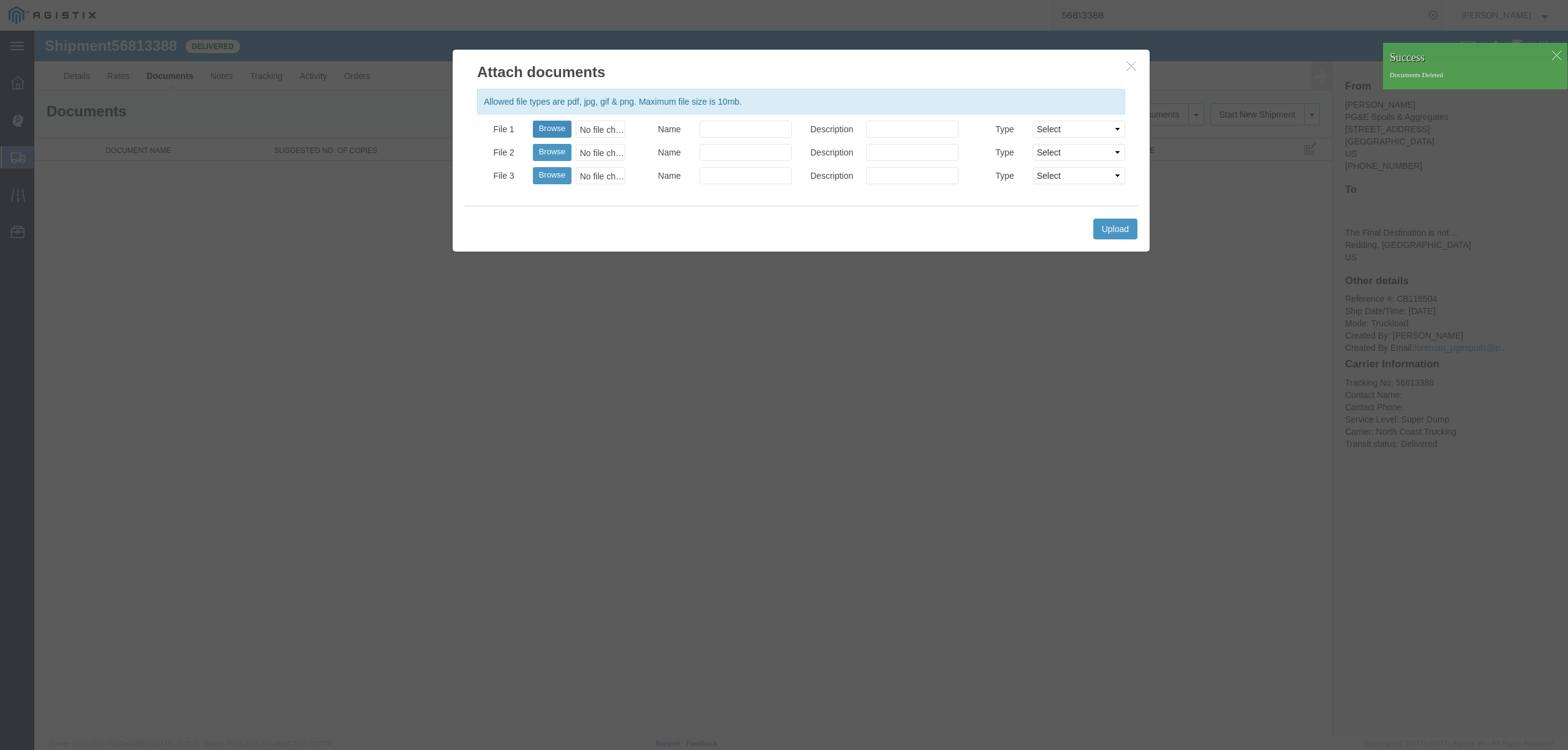
click at [545, 128] on button "Browse" at bounding box center [552, 128] width 39 height 17
type input "C:\fakepath\09.15.25 PGE 112907-56813388 Tact.pdf"
click at [698, 133] on div at bounding box center [745, 128] width 111 height 17
click at [714, 132] on input "Name" at bounding box center [746, 128] width 93 height 17
type input "Freight Bill"
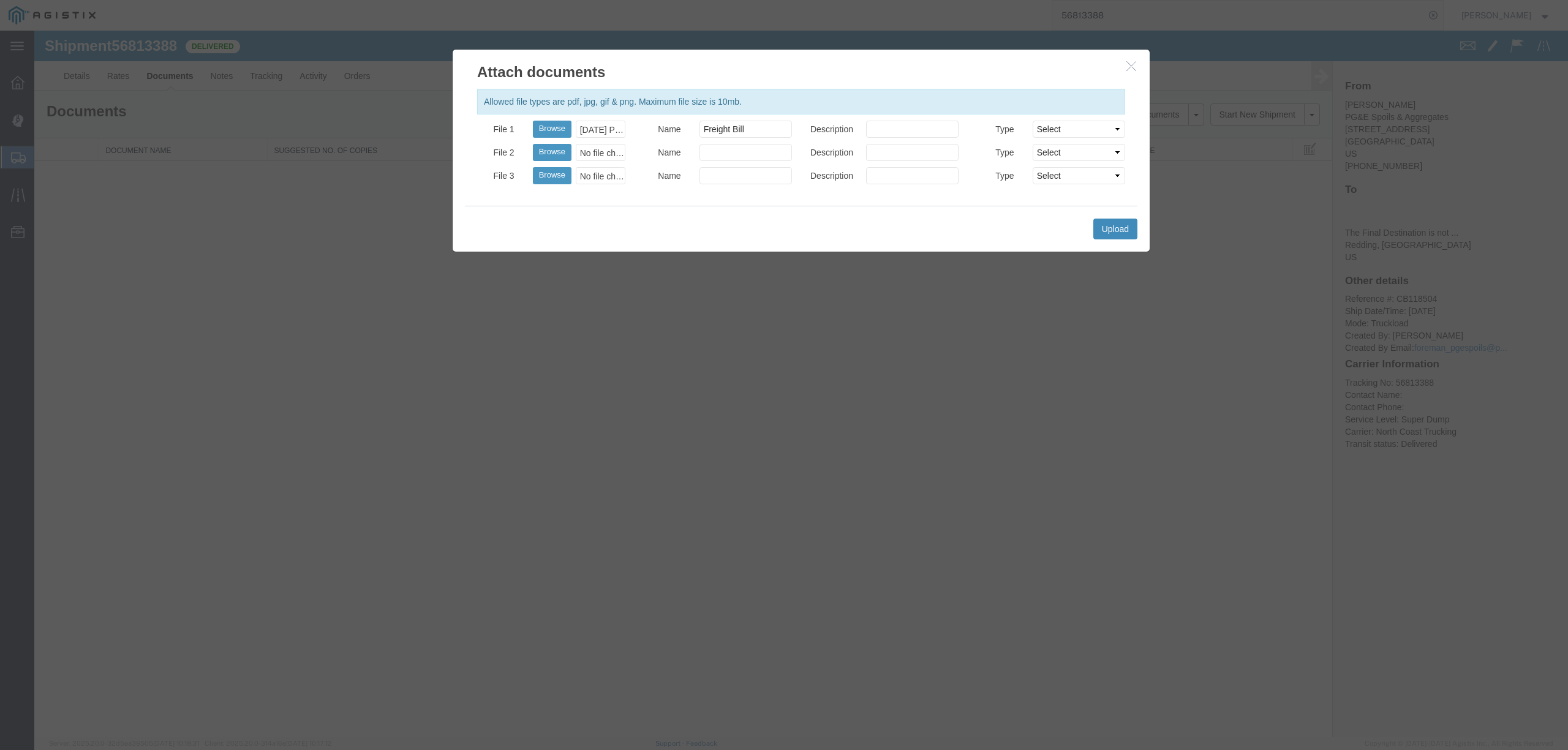
click at [1125, 233] on button "Upload" at bounding box center [1115, 229] width 44 height 21
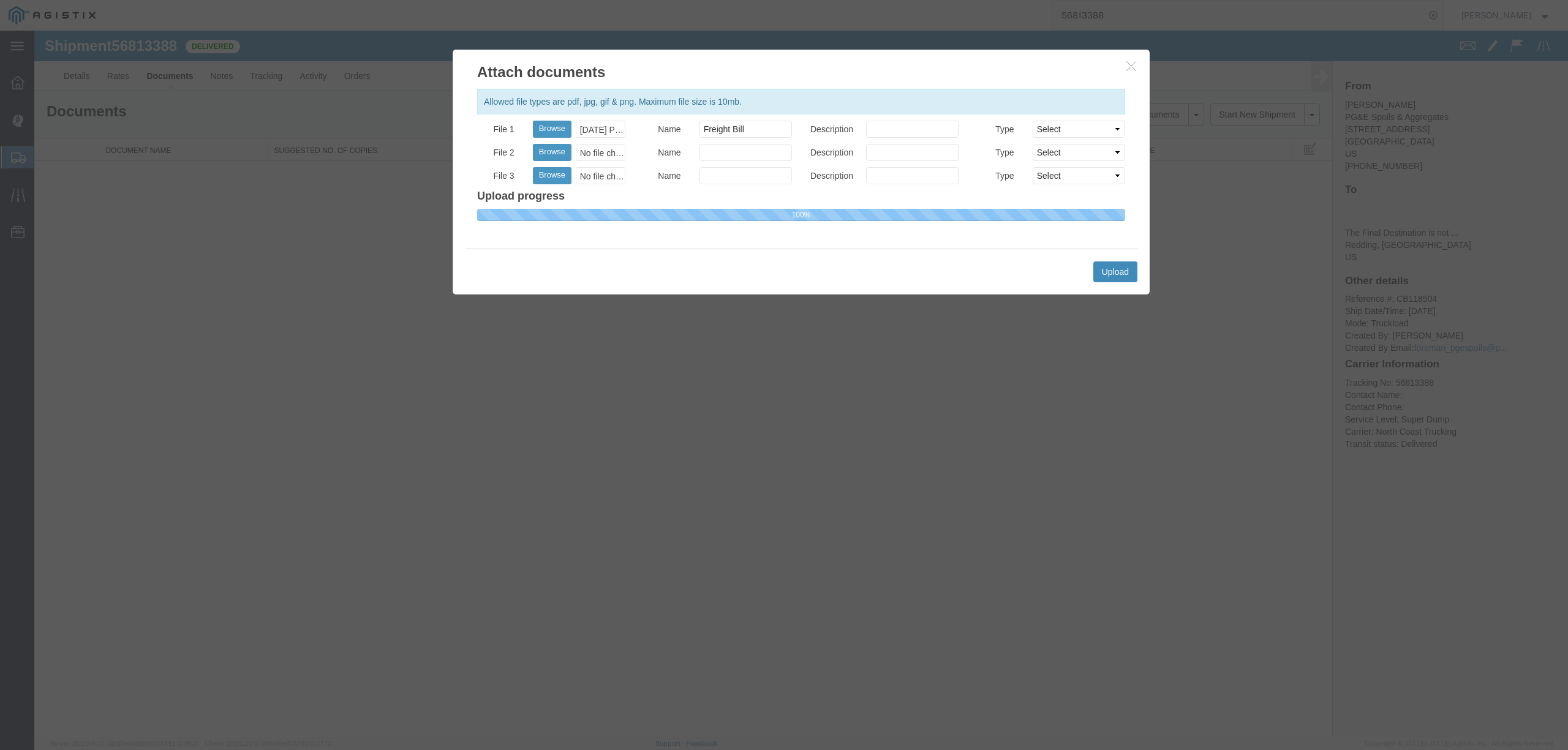
select select
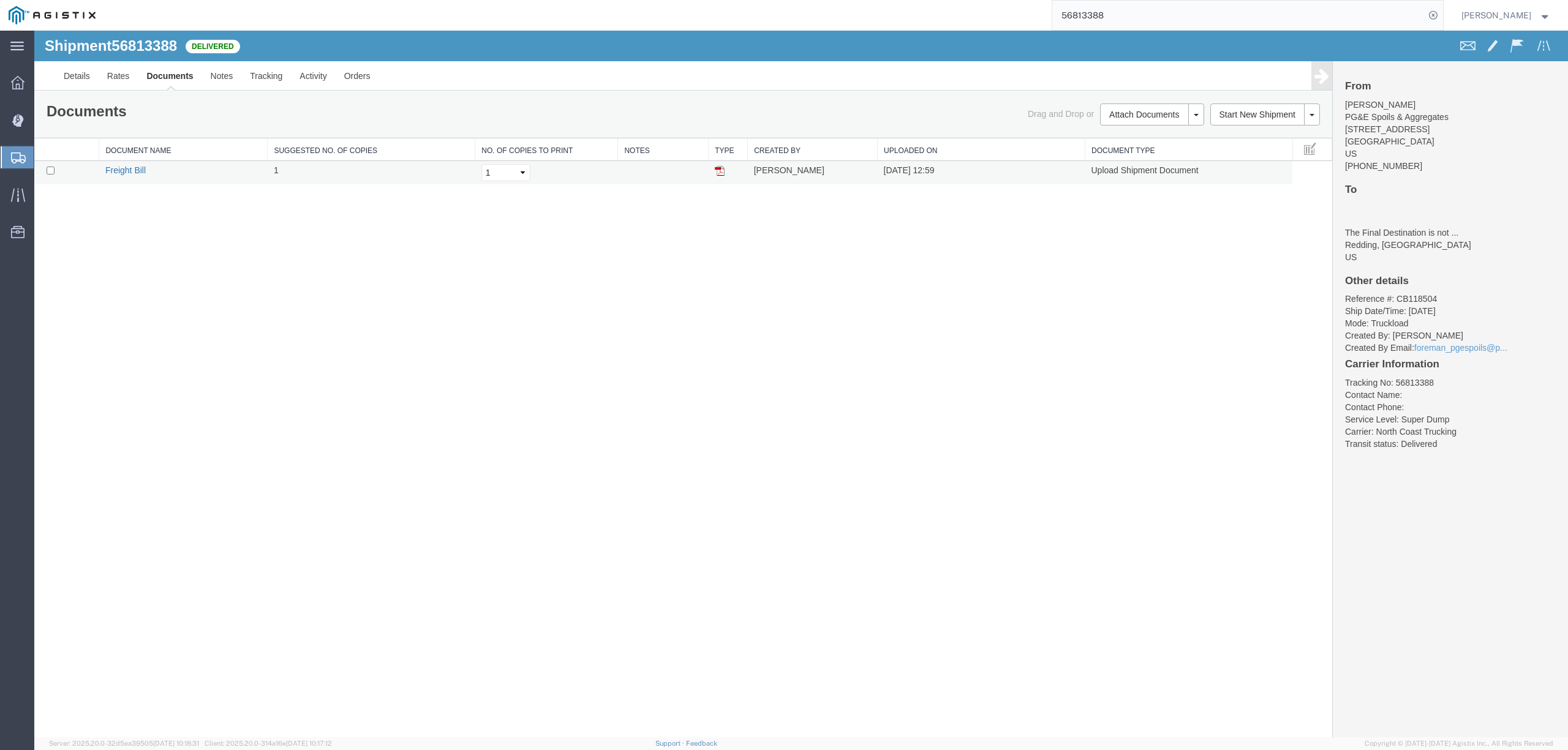
click at [130, 169] on link "Freight Bill" at bounding box center [126, 170] width 40 height 10
click at [42, 117] on span "Dispatch Manager" at bounding box center [38, 120] width 9 height 25
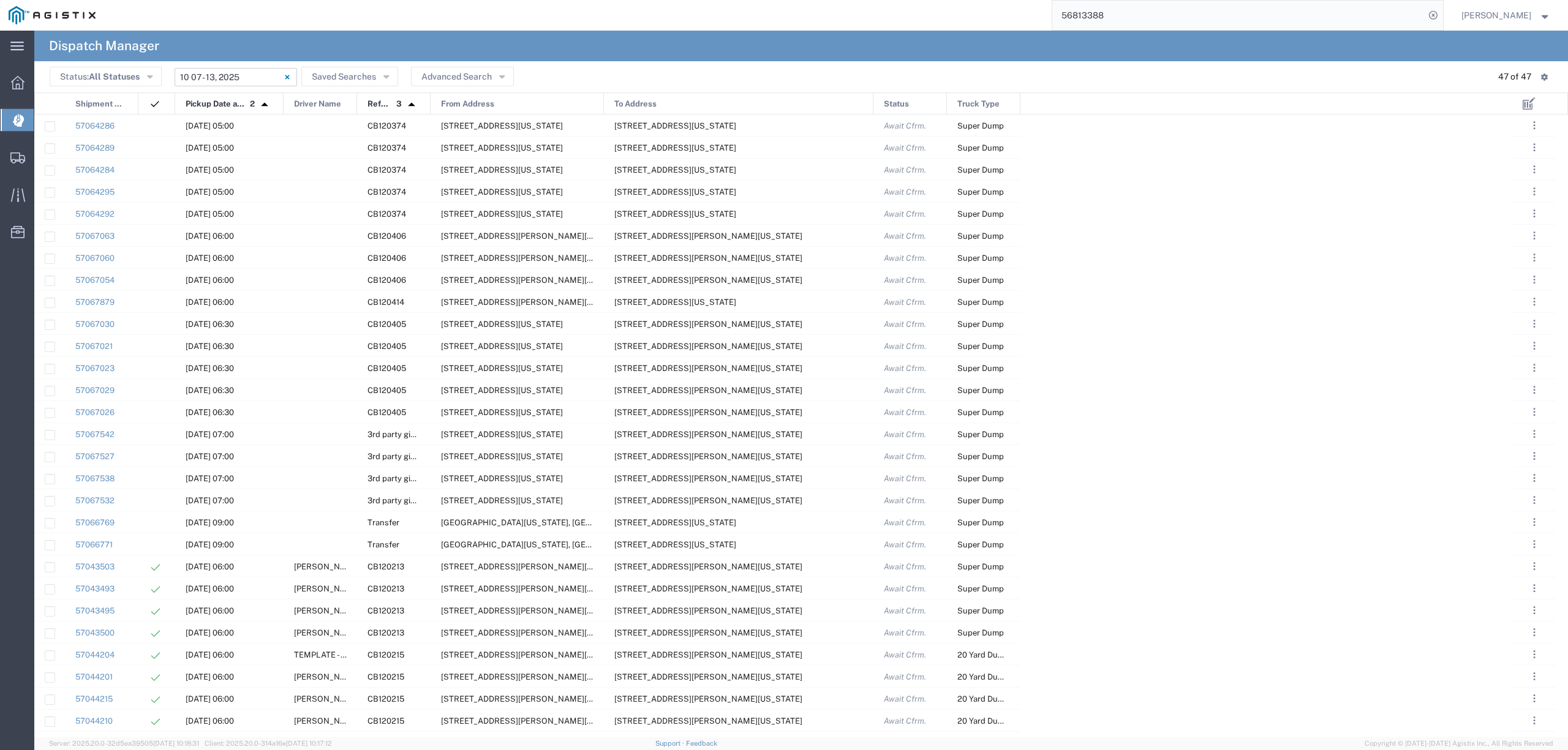
click at [208, 82] on input "10/07/2025 - 10/13/2025" at bounding box center [235, 77] width 123 height 19
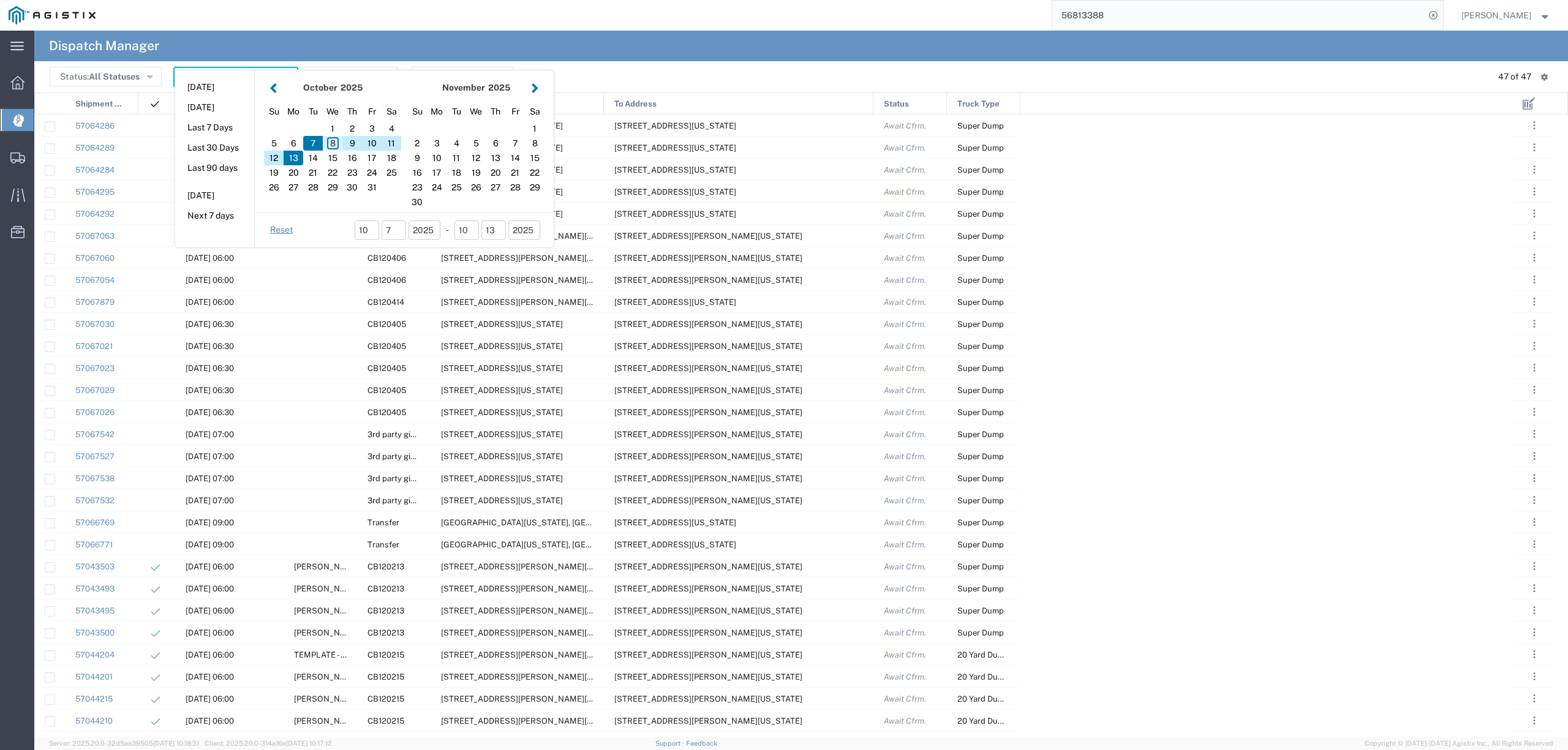
click at [334, 146] on div "8" at bounding box center [333, 143] width 19 height 15
type input "10/08/2025"
type input "10/08/2025 - 10/08/2025"
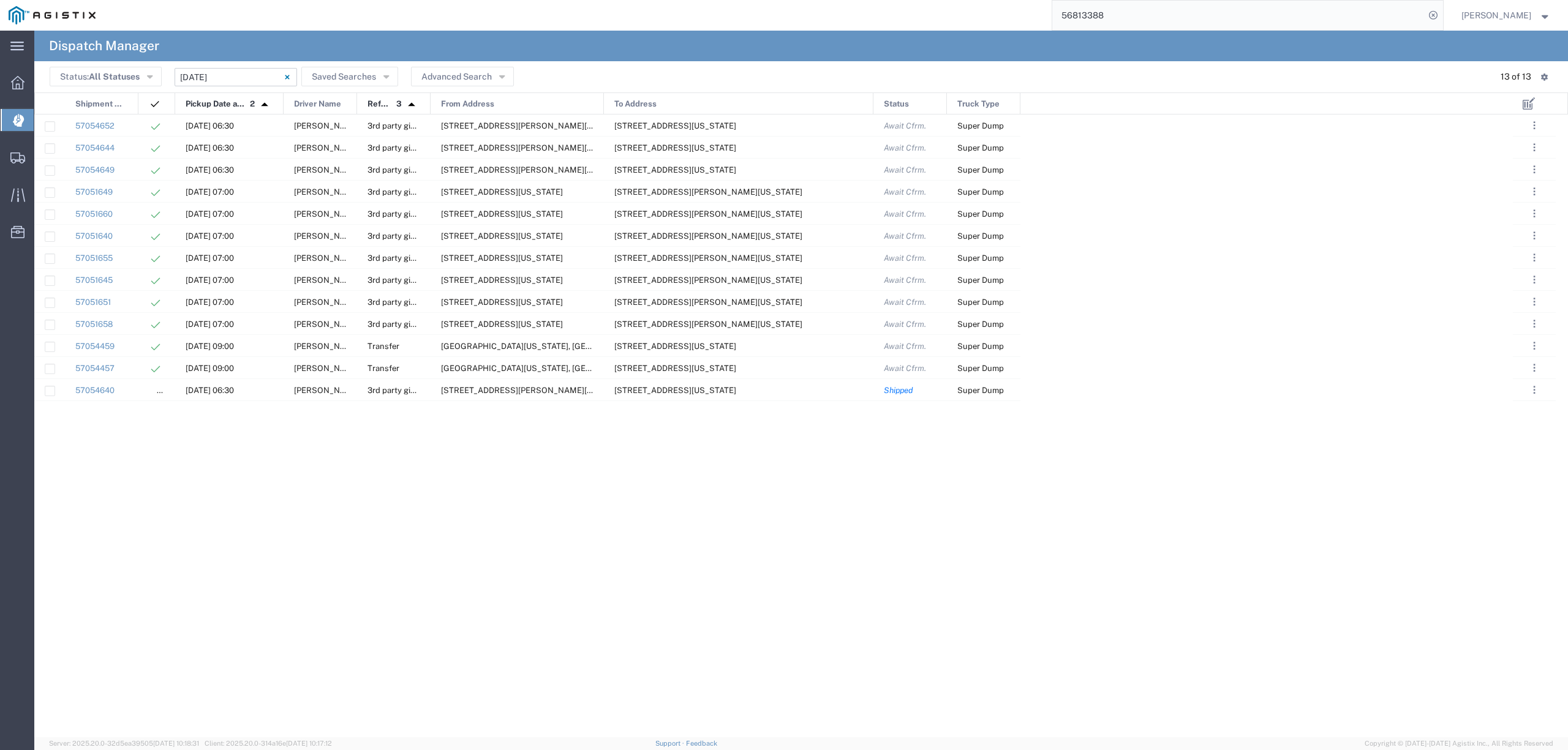
click at [197, 76] on input "10/08/2025 - 10/08/2025" at bounding box center [235, 77] width 123 height 19
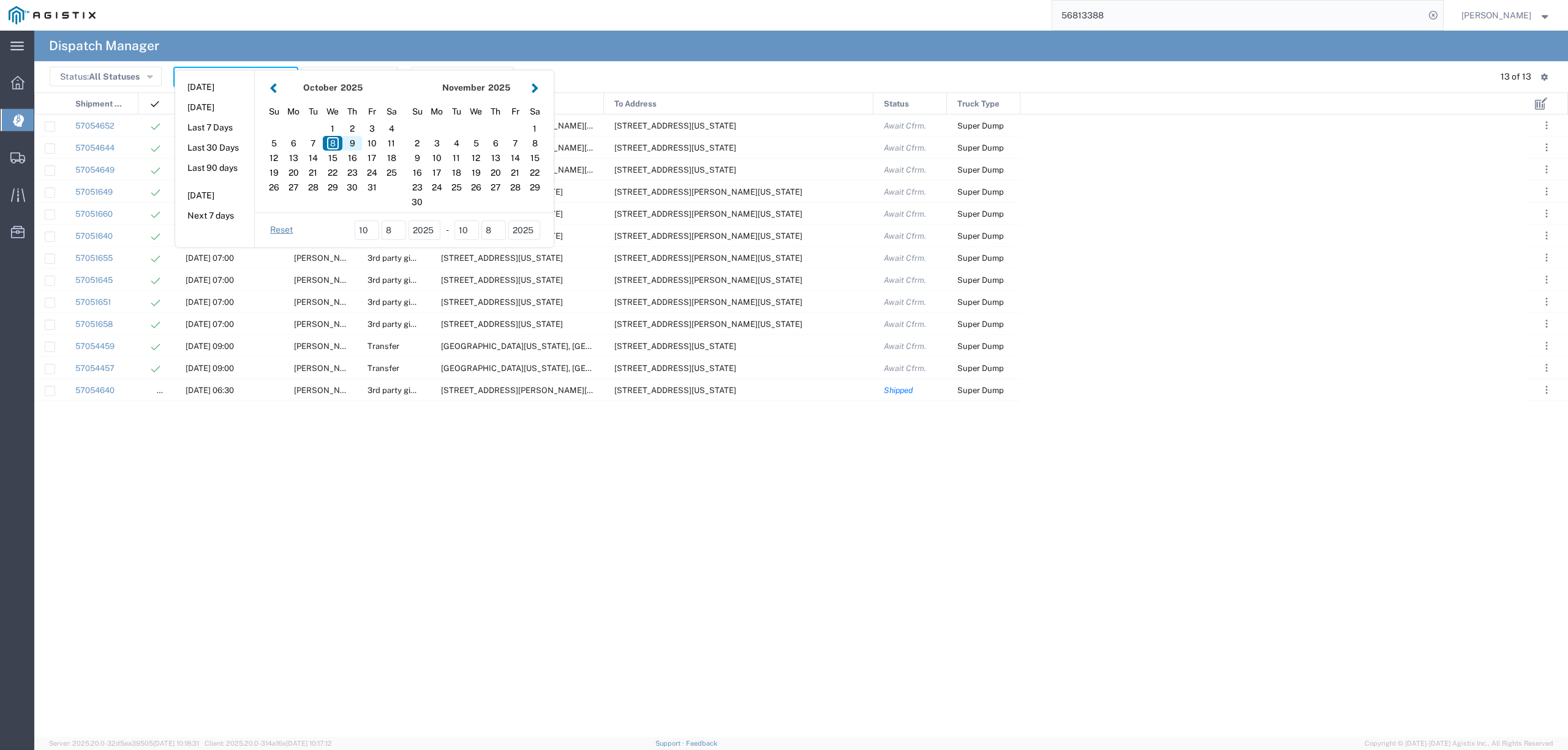
click at [344, 143] on div "9" at bounding box center [352, 143] width 19 height 15
type input "[DATE]"
type input "10/09/2025 - 10/09/2025"
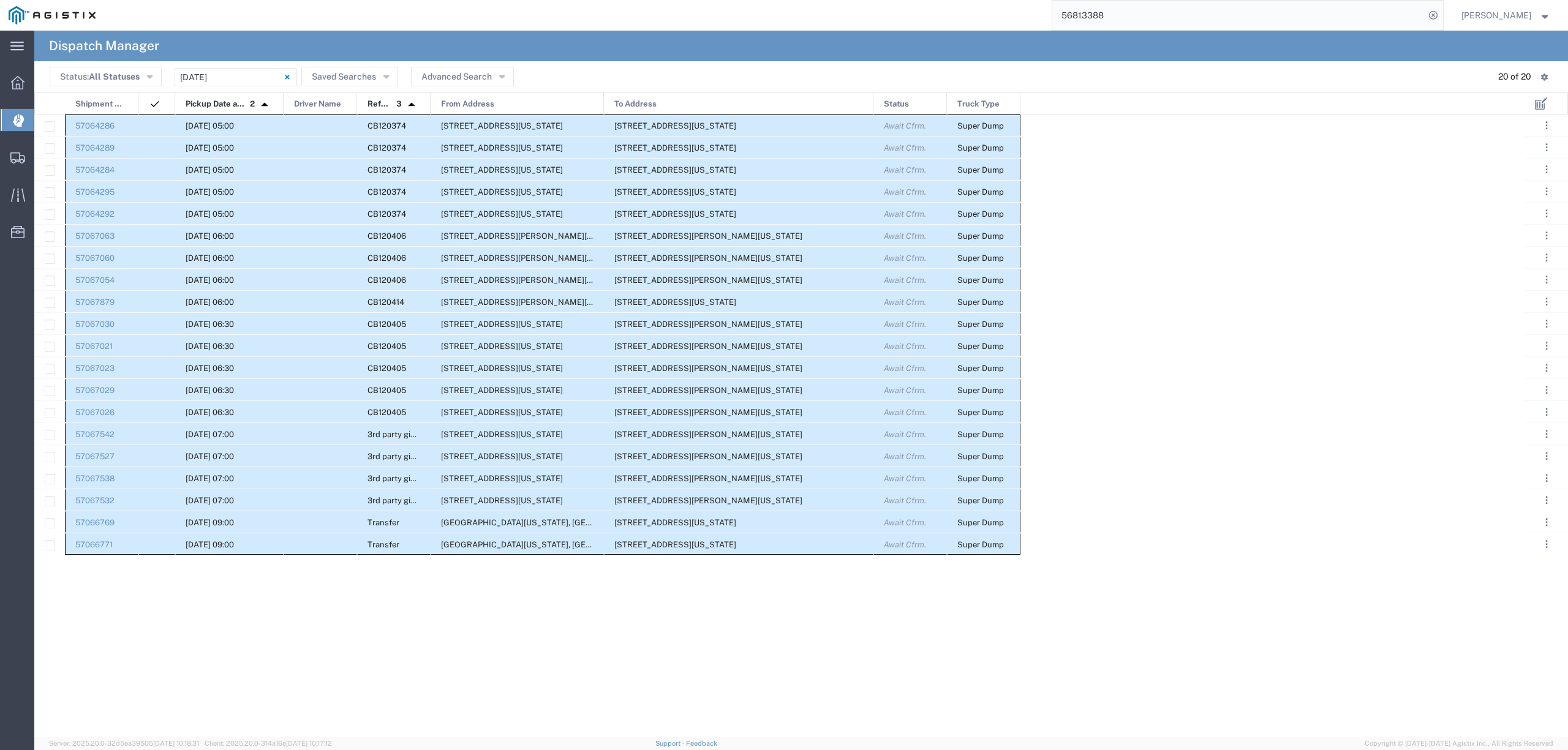
drag, startPoint x: 100, startPoint y: 117, endPoint x: 1012, endPoint y: 557, distance: 1012.6
click at [1012, 557] on div "57064286 10/09/2025, 05:00 CB120374 2401 Coffee Rd, Bakersfield, California, 93…" at bounding box center [779, 425] width 1491 height 623
drag, startPoint x: 101, startPoint y: 120, endPoint x: 85, endPoint y: 125, distance: 16.8
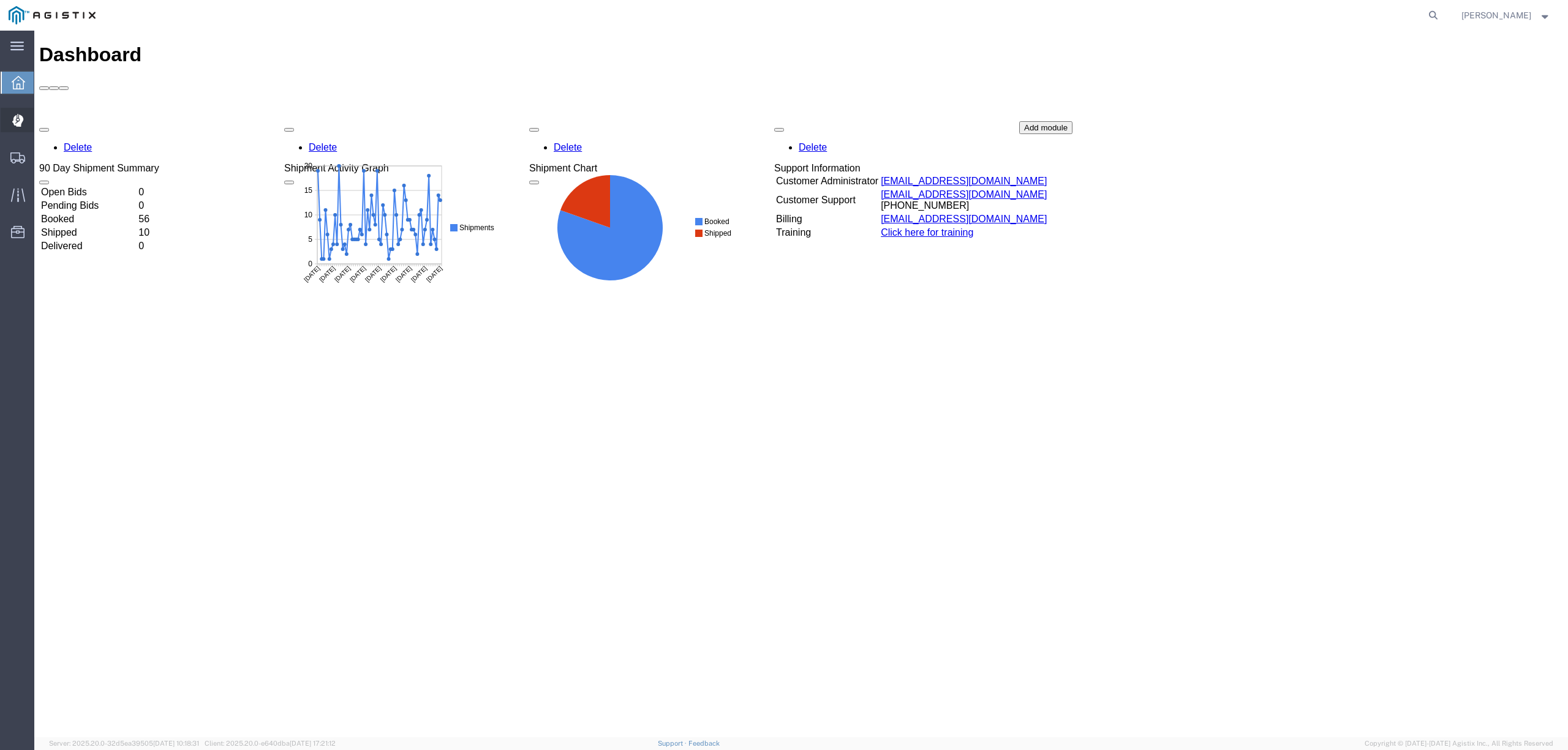
click at [42, 126] on span "Dispatch Manager" at bounding box center [38, 120] width 9 height 25
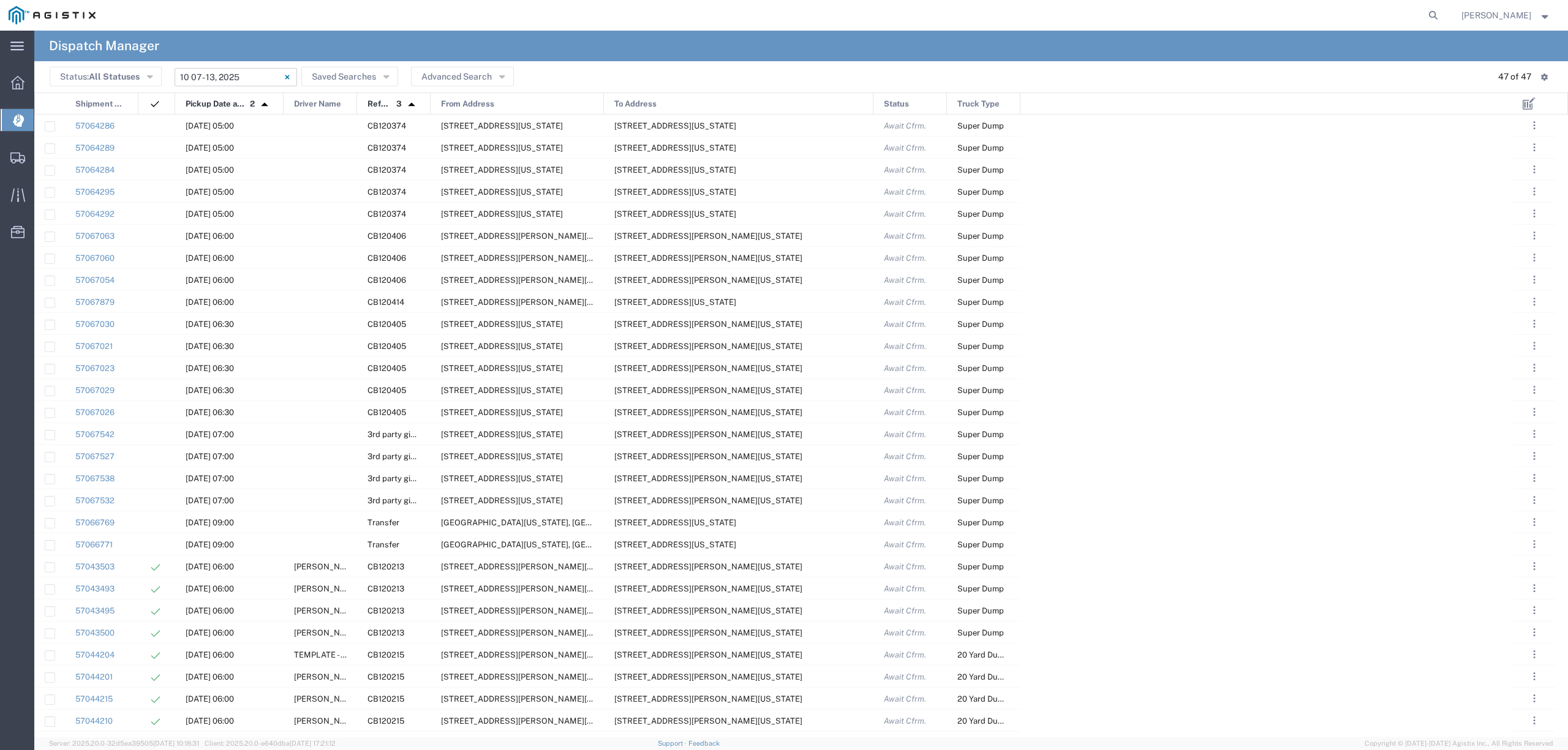
click at [225, 74] on input "10/07/2025 - 10/13/2025" at bounding box center [235, 77] width 123 height 19
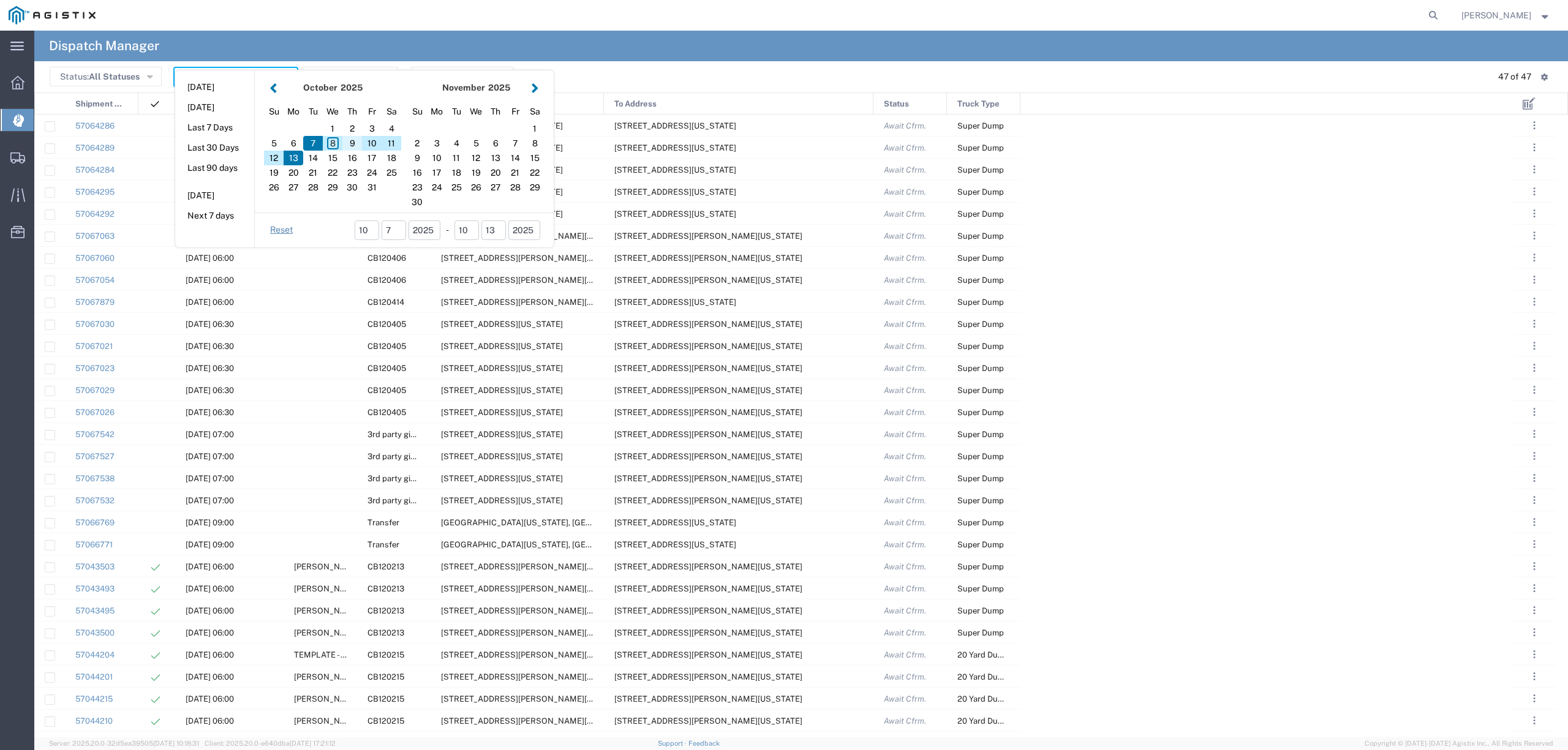
click at [351, 145] on div "9" at bounding box center [352, 143] width 19 height 15
type input "[DATE]"
type input "10/09/2025 - 10/09/2025"
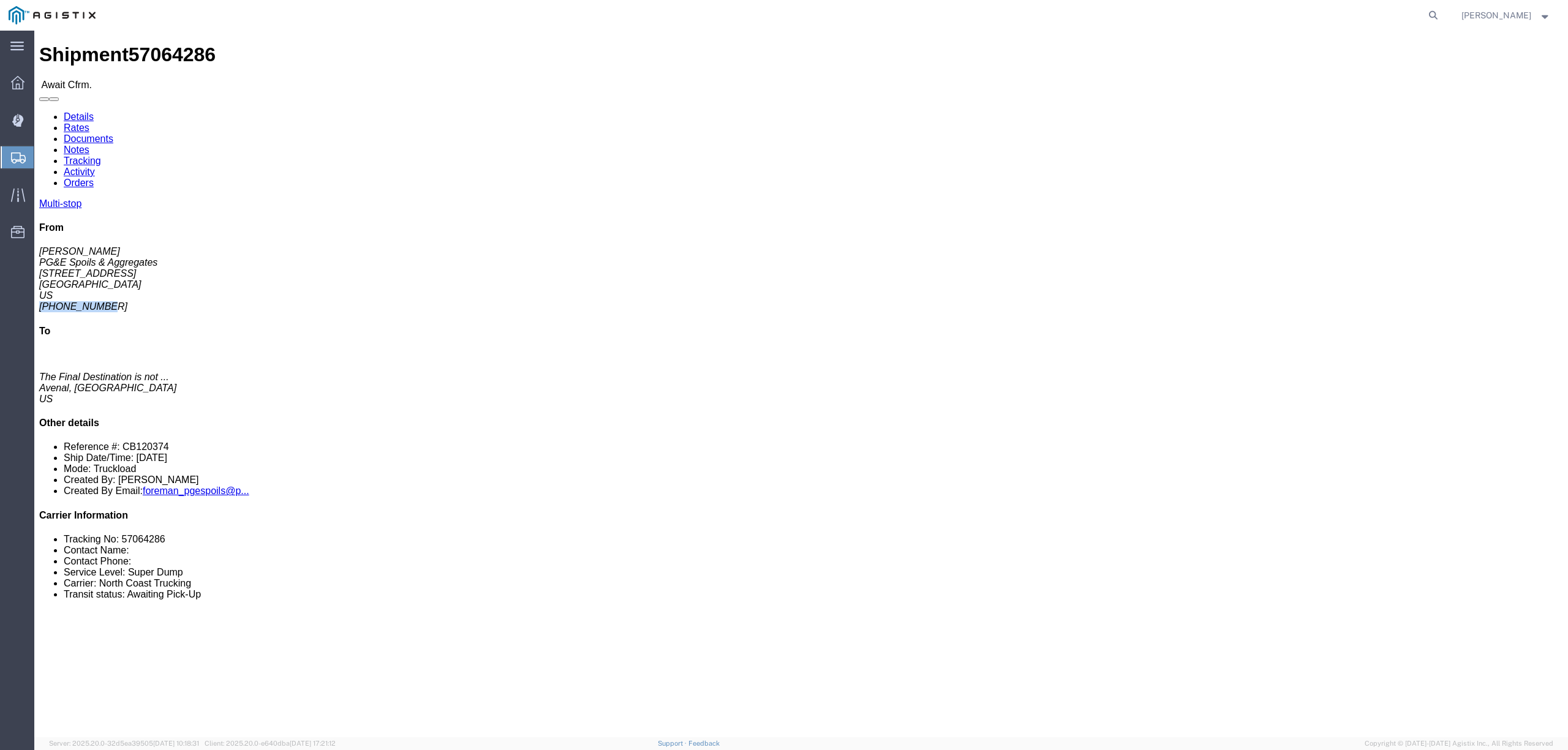
drag, startPoint x: 1359, startPoint y: 151, endPoint x: 1304, endPoint y: 152, distance: 55.0
click address "Ryan Smith PG&E Spoils & Aggregates 2401 Coffee Rd Bakersfield, CA 93308 US 559…"
drag, startPoint x: 1372, startPoint y: 154, endPoint x: 1302, endPoint y: 146, distance: 70.5
click div "Multi-stop From Ryan Smith Cemex 13475 N Friant Rd Fresno, CA 93626 US 559-284-…"
copy address "559-284-9097"
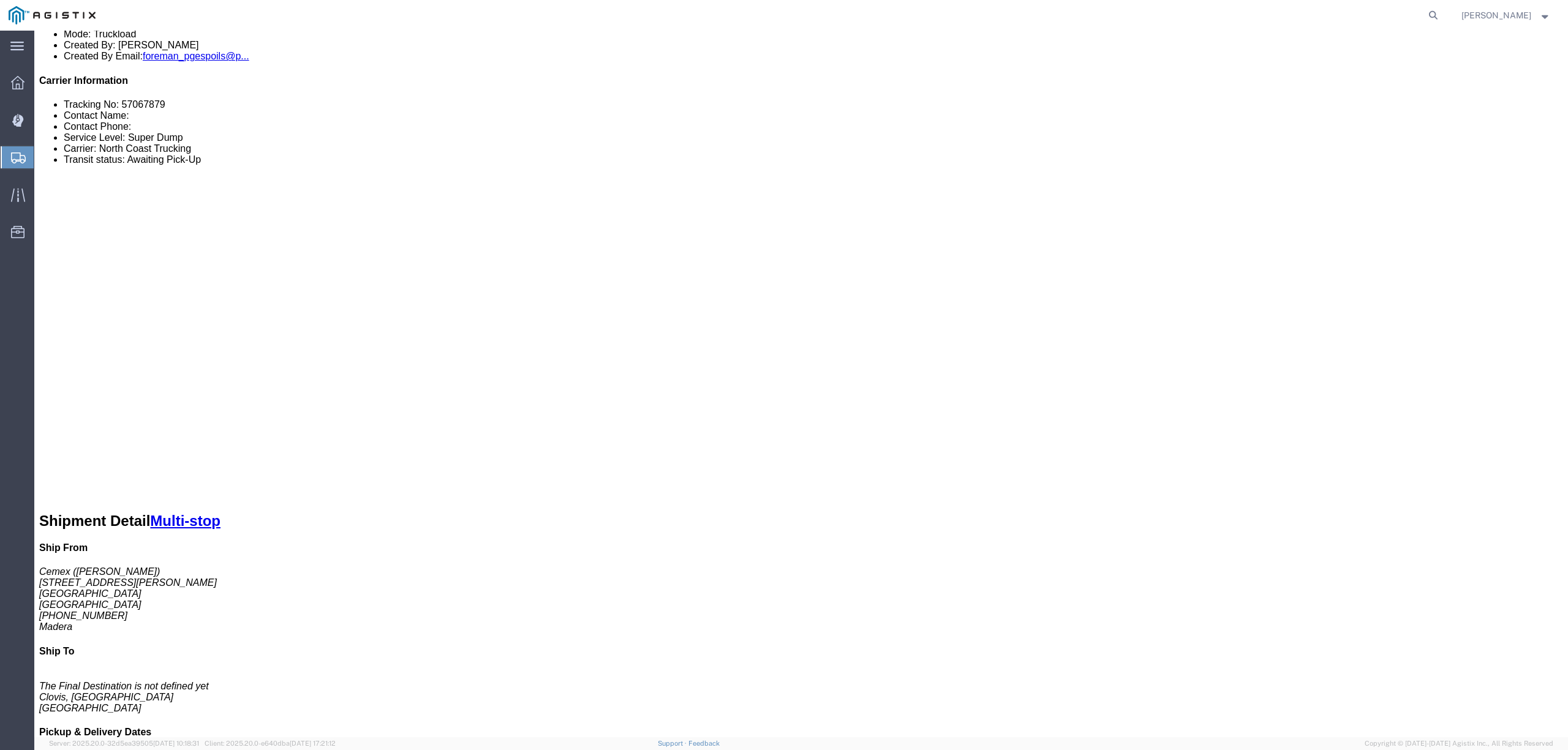
scroll to position [490, 0]
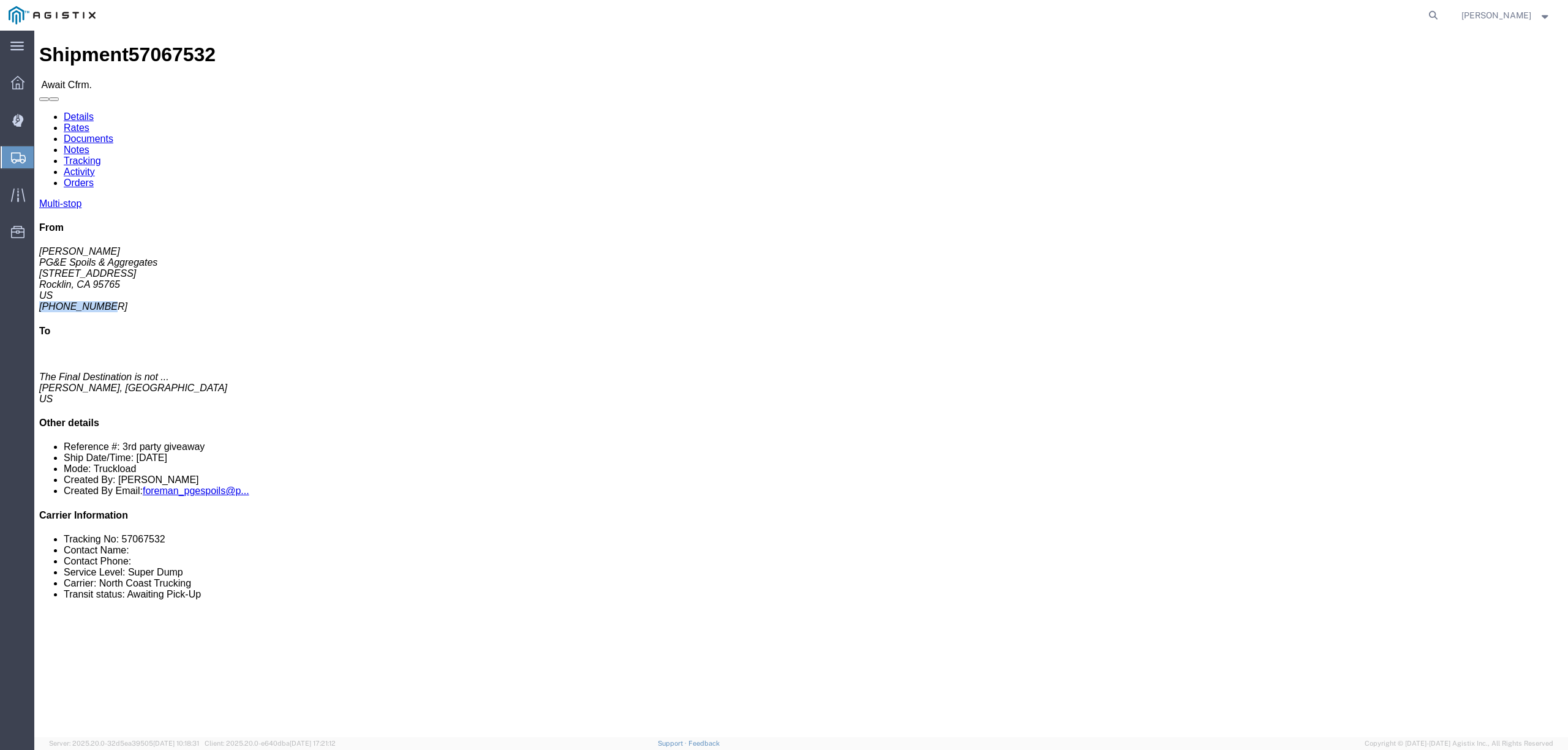
drag, startPoint x: 1355, startPoint y: 151, endPoint x: 1299, endPoint y: 155, distance: 56.1
click div "Multi-stop From [PERSON_NAME] PG&E [PERSON_NAME] & Aggregates [STREET_ADDRESS] …"
copy address "[PHONE_NUMBER]"
